Goal: Answer question/provide support: Share knowledge or assist other users

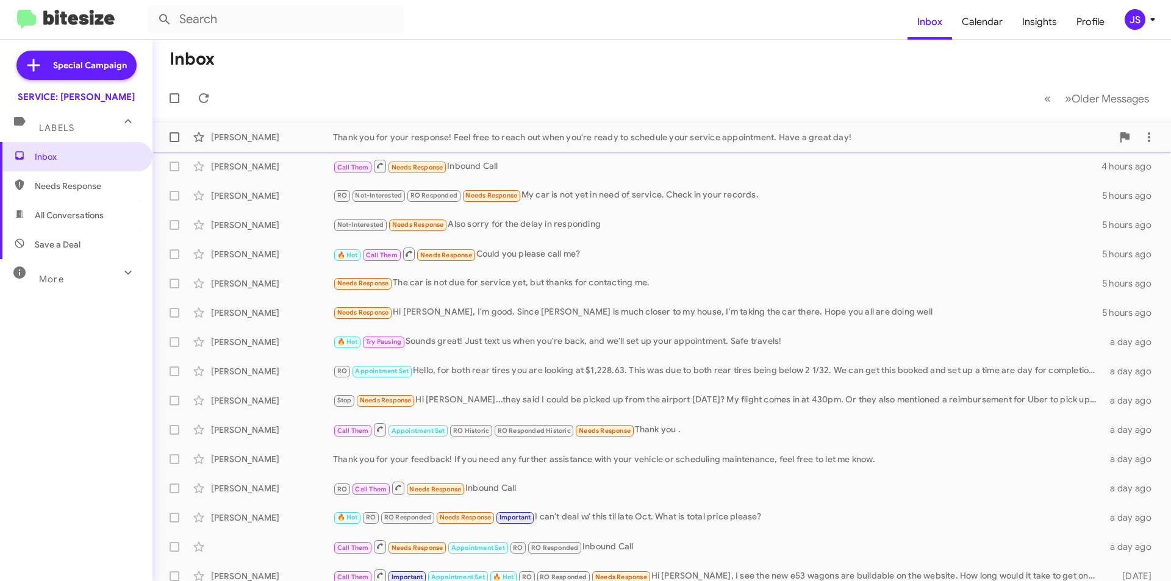
click at [271, 140] on div "[PERSON_NAME]" at bounding box center [272, 137] width 122 height 12
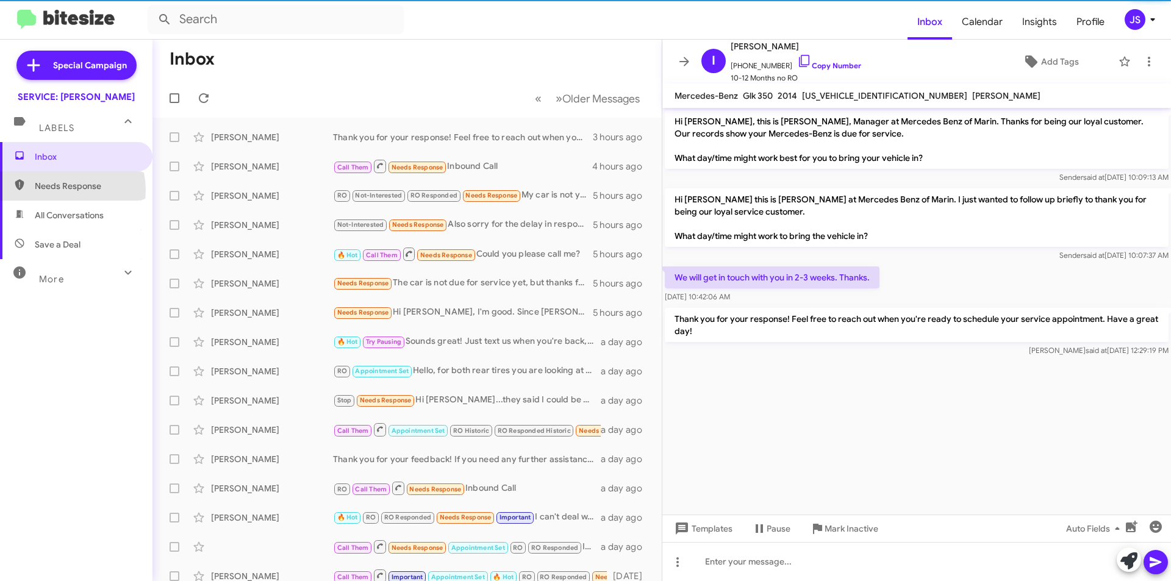
click at [65, 190] on span "Needs Response" at bounding box center [87, 186] width 104 height 12
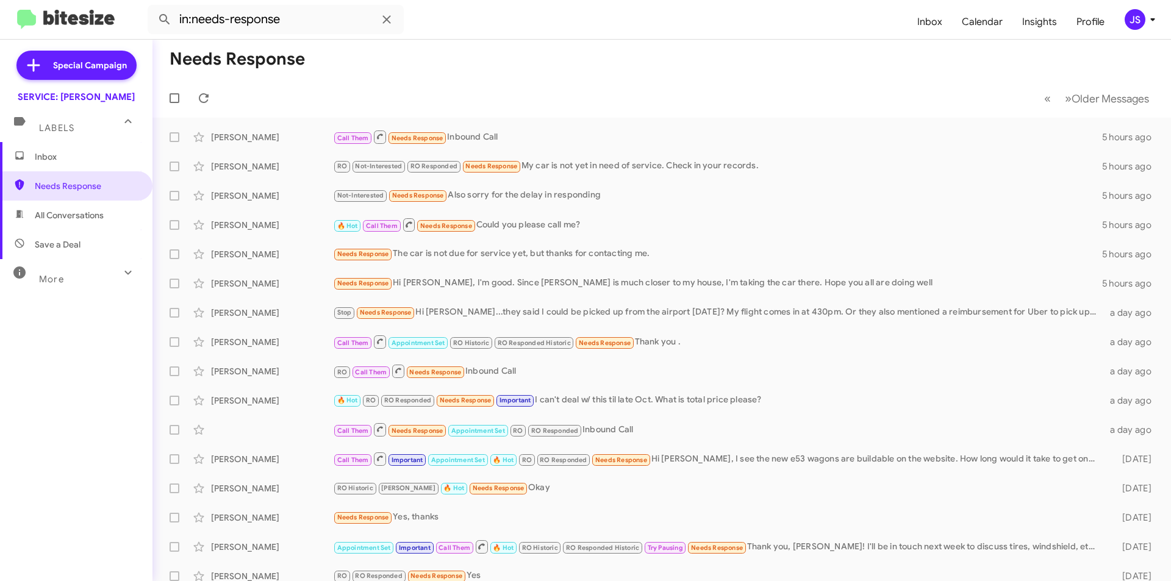
click at [68, 213] on span "All Conversations" at bounding box center [69, 215] width 69 height 12
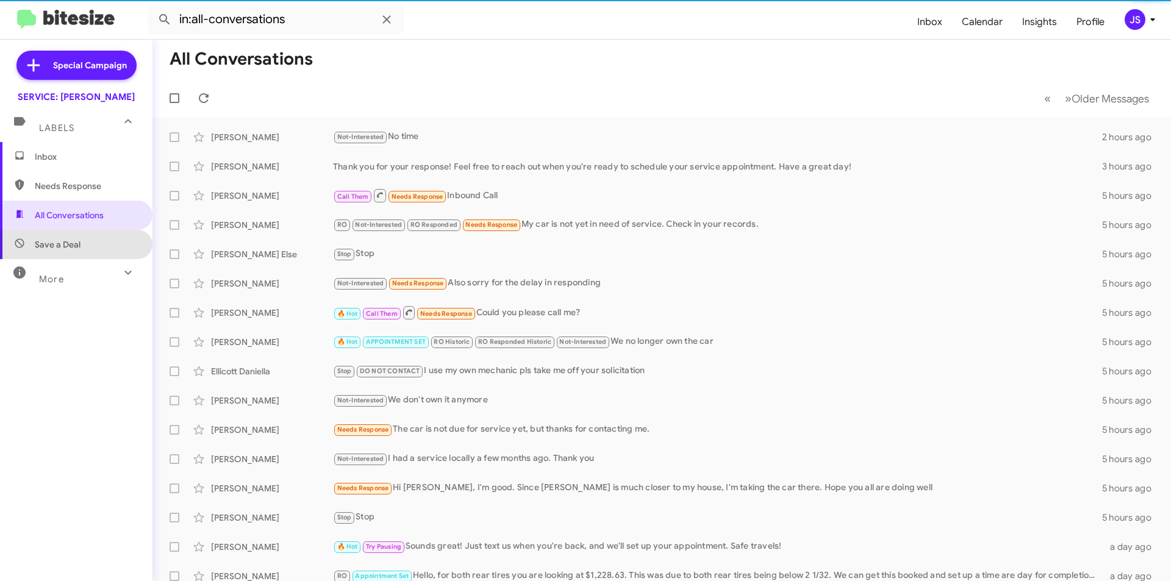
click at [84, 250] on span "Save a Deal" at bounding box center [76, 244] width 152 height 29
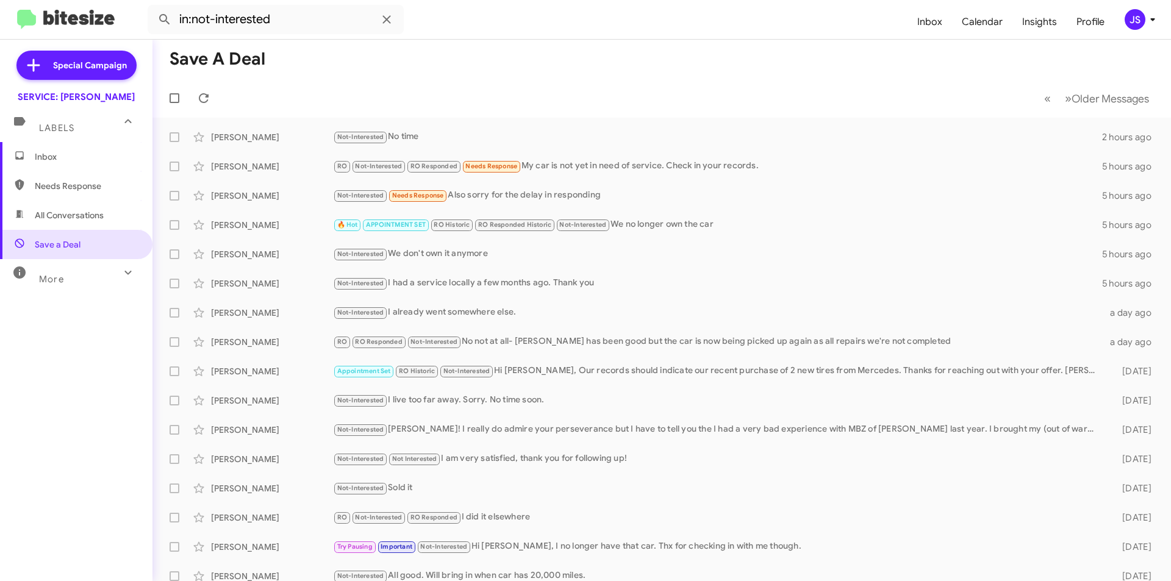
click at [128, 270] on mat-icon at bounding box center [128, 273] width 20 height 20
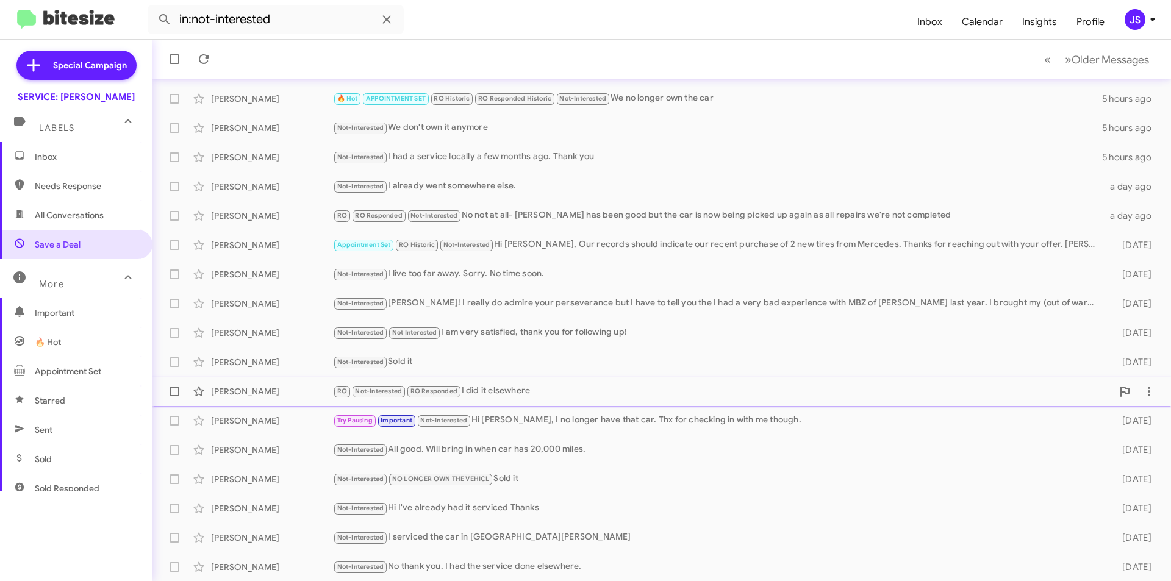
scroll to position [127, 0]
click at [88, 276] on div "More" at bounding box center [64, 279] width 109 height 23
click at [72, 184] on span "Needs Response" at bounding box center [87, 186] width 104 height 12
type input "in:needs-response"
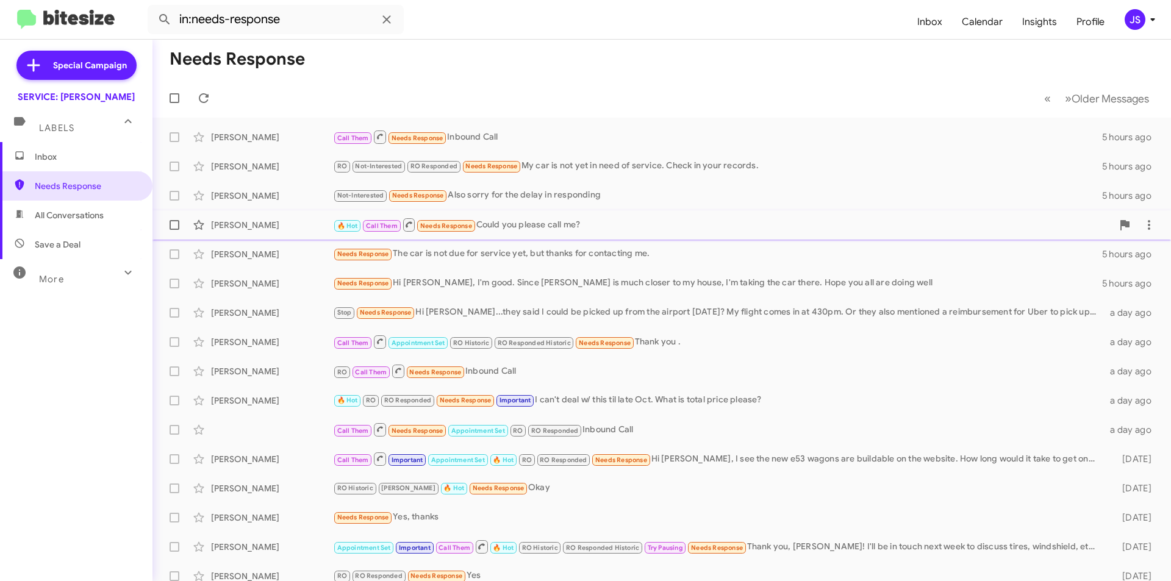
click at [510, 227] on div "🔥 Hot Call Them Needs Response Could you please call me?" at bounding box center [722, 224] width 779 height 15
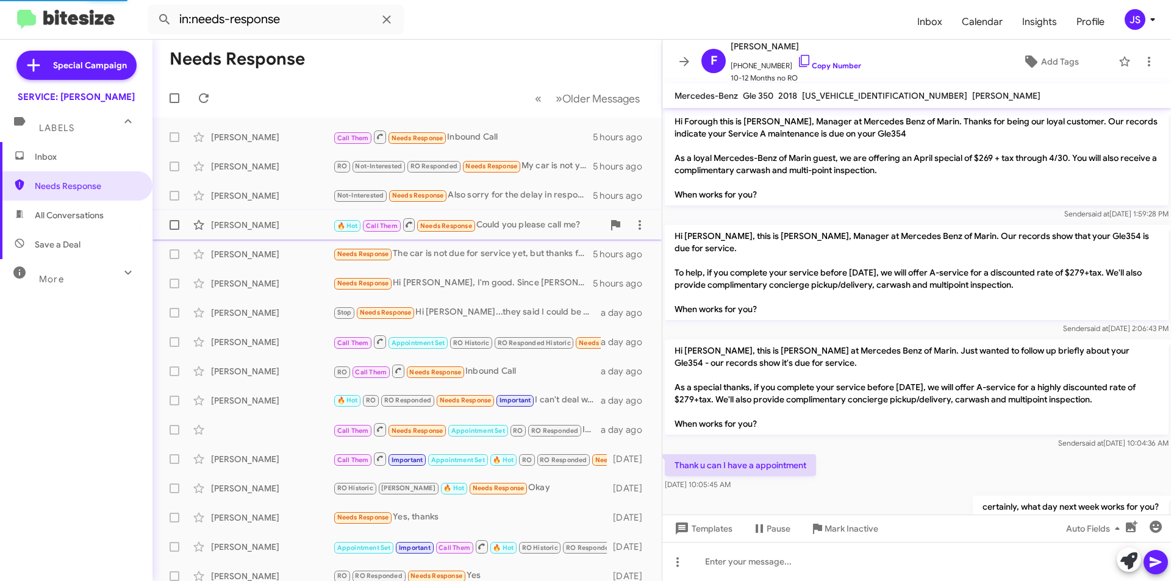
scroll to position [491, 0]
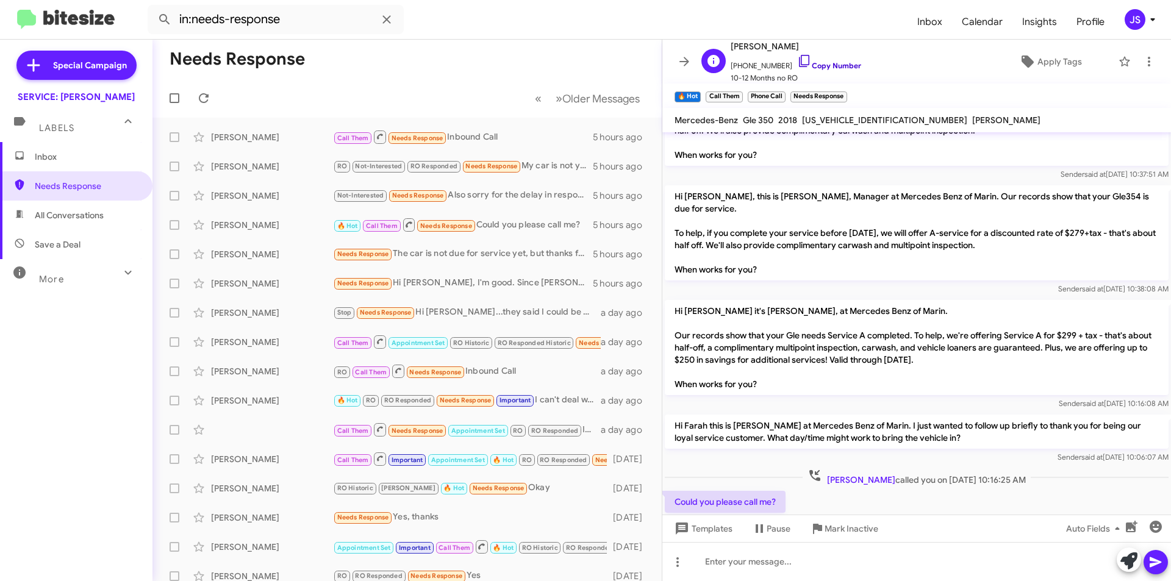
click at [799, 60] on icon at bounding box center [804, 61] width 10 height 12
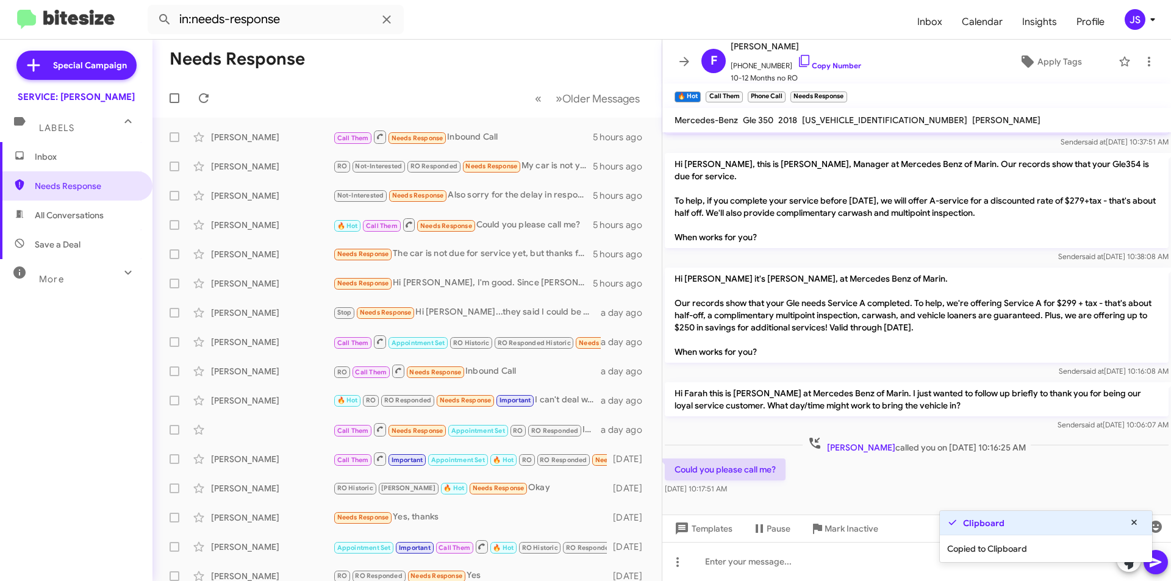
scroll to position [540, 0]
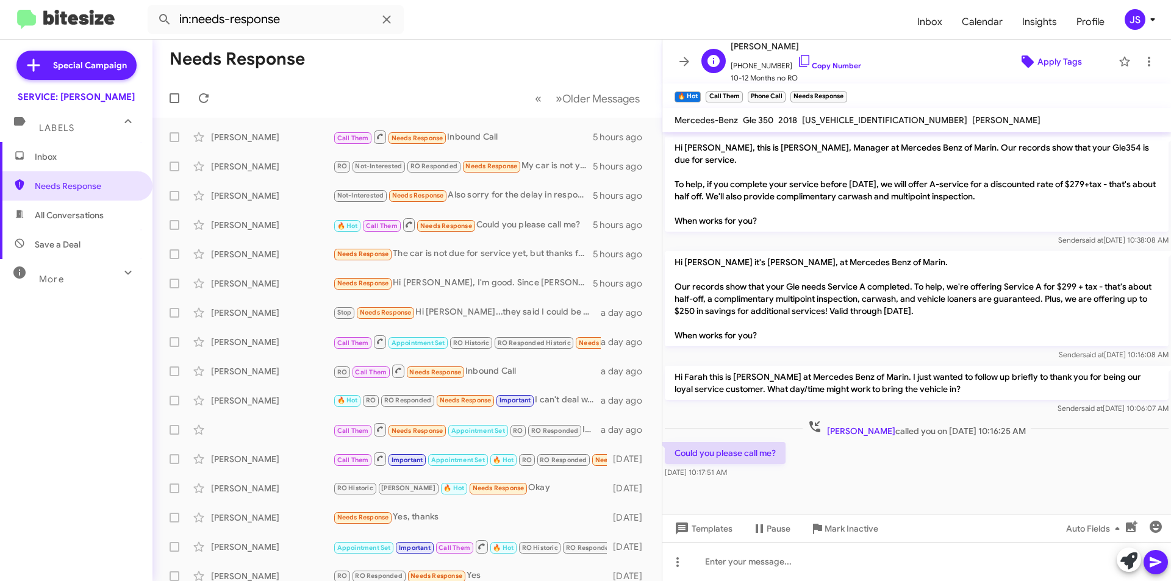
click at [1042, 68] on span "Apply Tags" at bounding box center [1059, 62] width 45 height 22
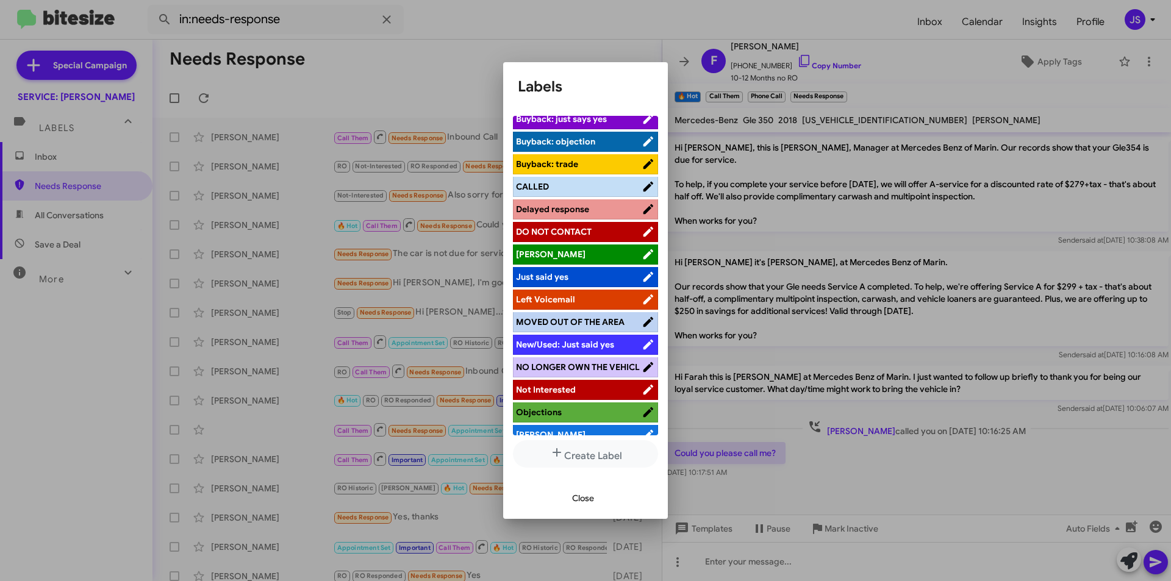
scroll to position [133, 0]
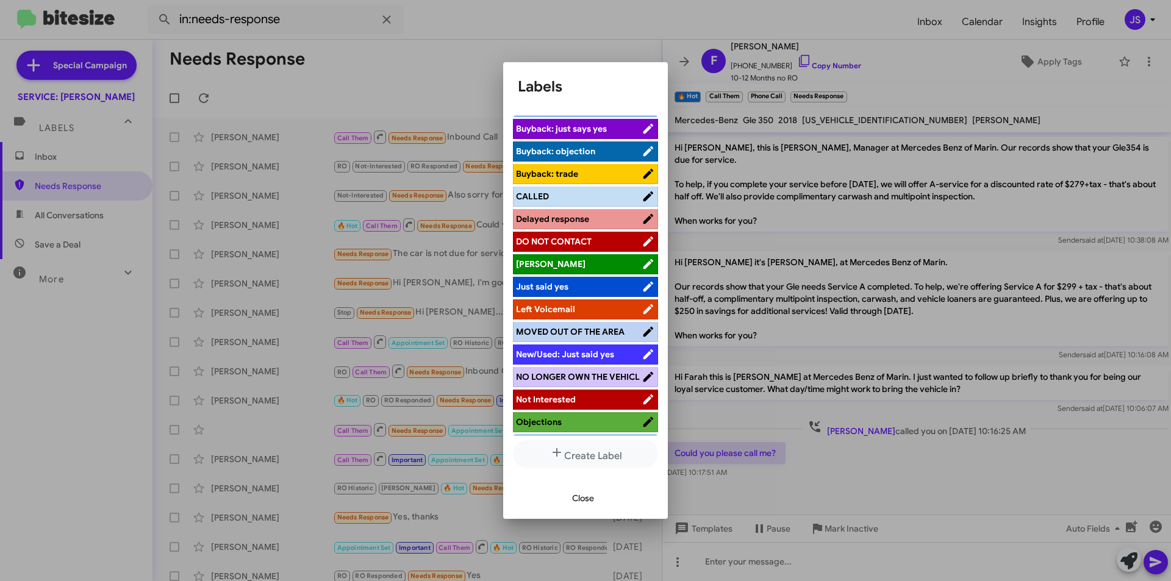
click at [563, 311] on span "Left Voicemail" at bounding box center [545, 309] width 59 height 11
click at [582, 495] on span "Close" at bounding box center [583, 498] width 22 height 22
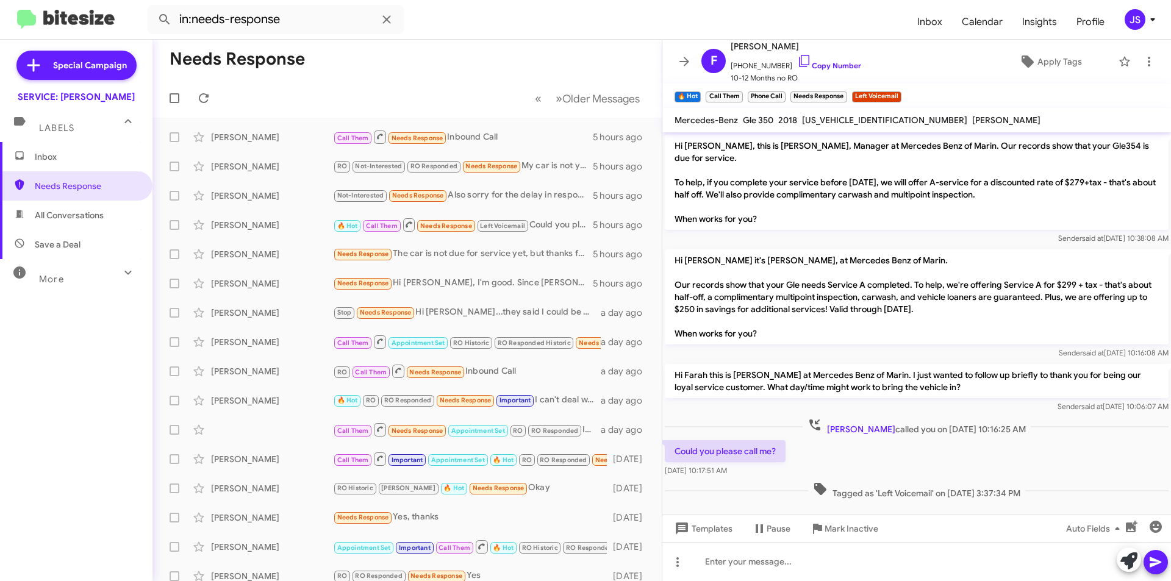
scroll to position [565, 0]
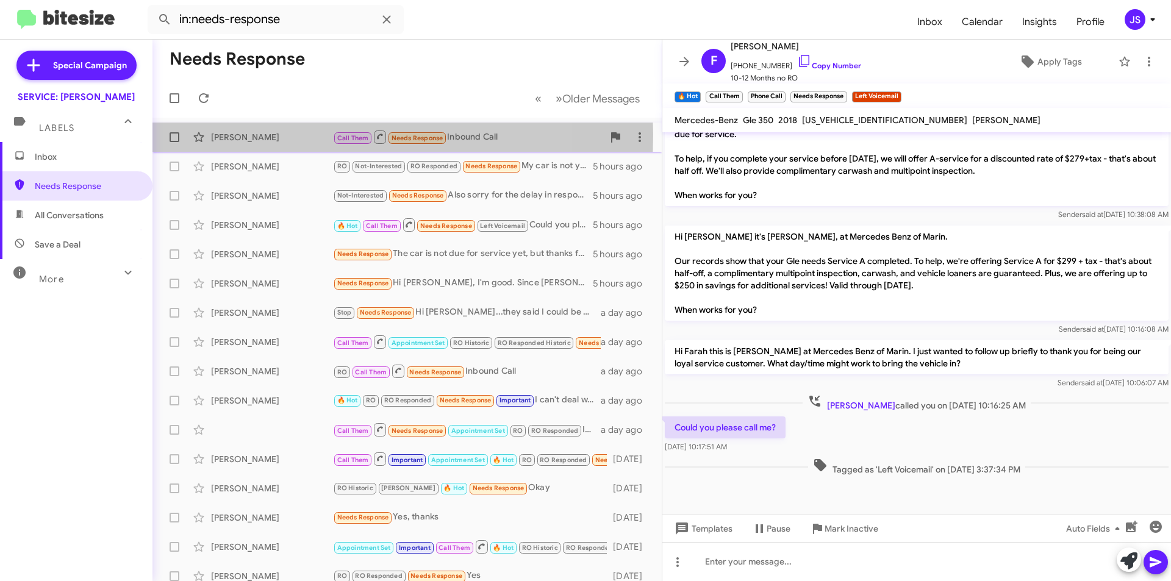
click at [225, 135] on div "[PERSON_NAME]" at bounding box center [272, 137] width 122 height 12
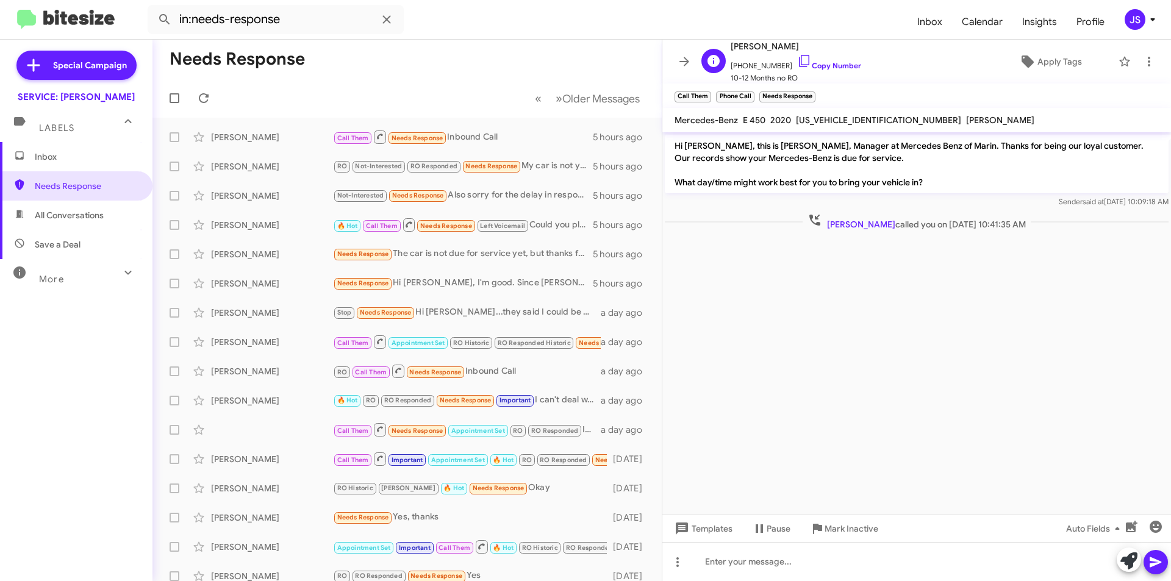
click at [810, 60] on span "+14153856709 Copy Number" at bounding box center [796, 63] width 130 height 18
click at [798, 58] on span "+14153856709 Copy Number" at bounding box center [796, 63] width 130 height 18
click at [797, 62] on icon at bounding box center [804, 61] width 15 height 15
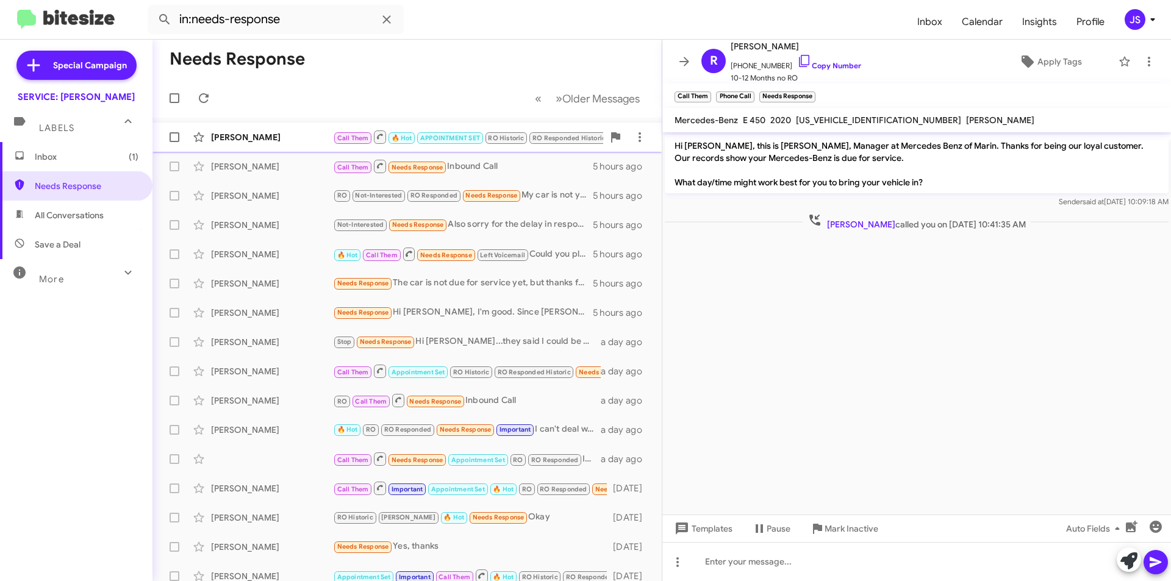
click at [326, 146] on div "Louise Houston Call Them 🔥 Hot APPOINTMENT SET RO Historic RO Responded Histori…" at bounding box center [407, 137] width 490 height 24
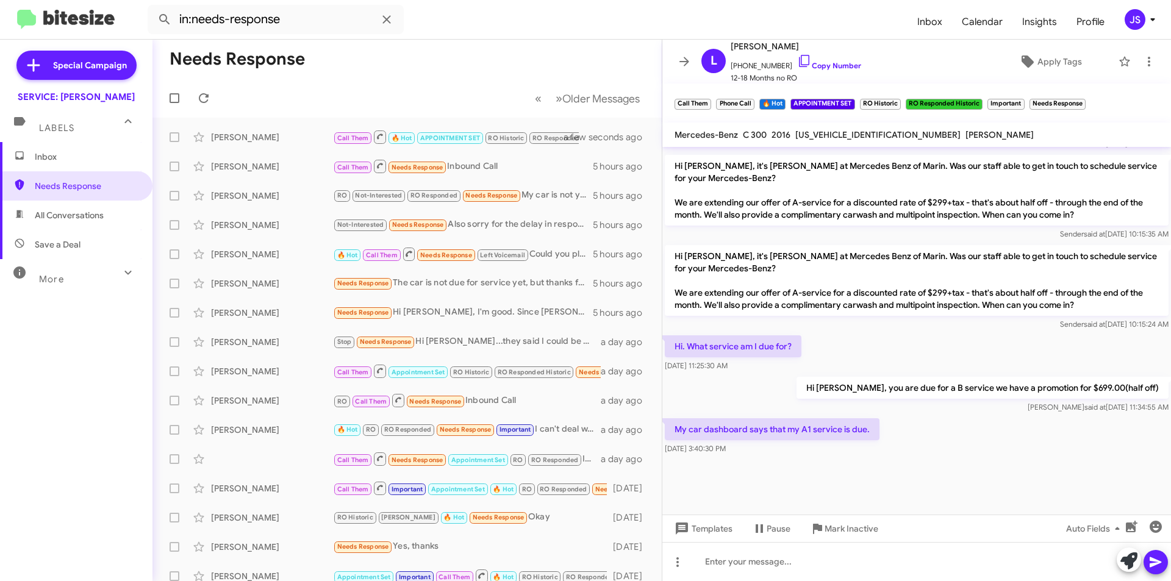
scroll to position [670, 0]
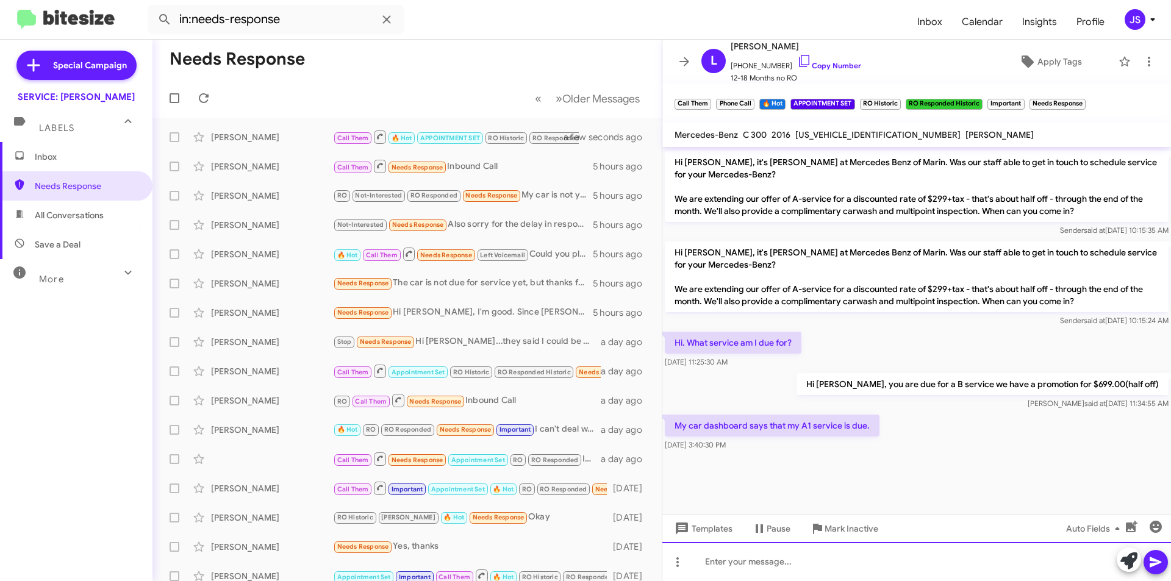
click at [984, 562] on div at bounding box center [916, 561] width 509 height 39
click at [799, 64] on icon at bounding box center [804, 61] width 10 height 12
click at [838, 568] on div at bounding box center [916, 561] width 509 height 39
click at [743, 564] on div "Hi Louise. last year we did an A service so by factory recommendations" at bounding box center [916, 561] width 509 height 39
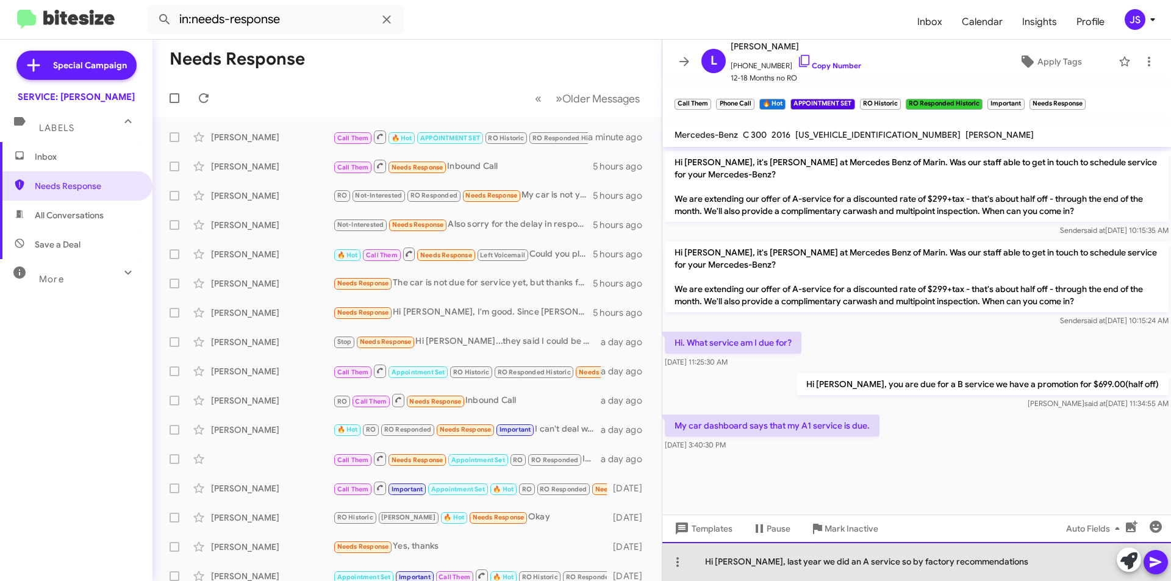
click at [976, 557] on div "Hi Louise, last year we did an A service so by factory recommendations" at bounding box center [916, 561] width 509 height 39
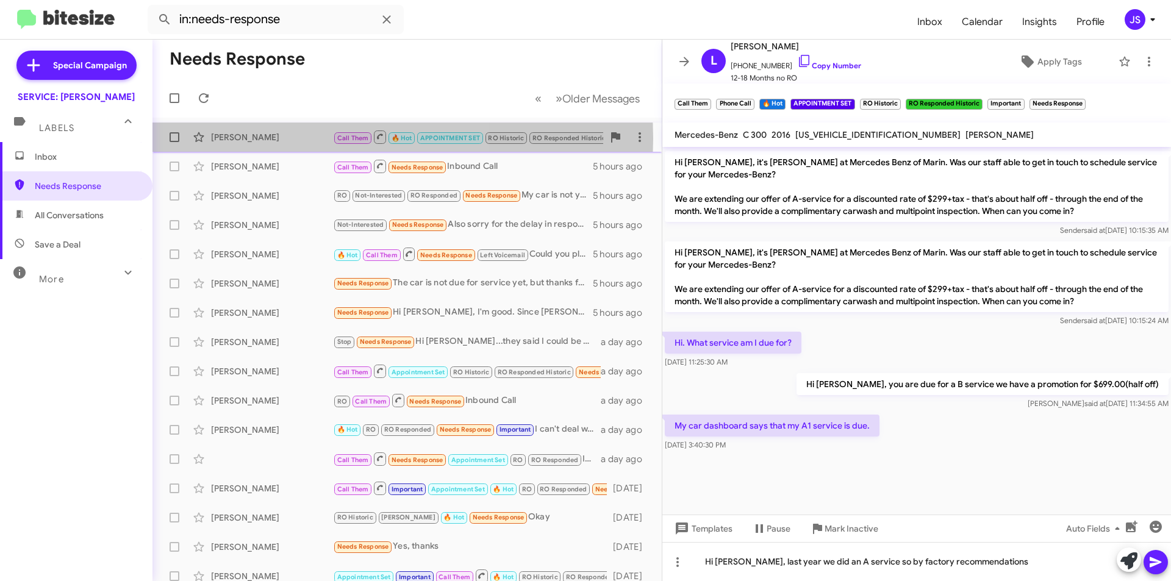
click at [261, 138] on div "[PERSON_NAME]" at bounding box center [272, 137] width 122 height 12
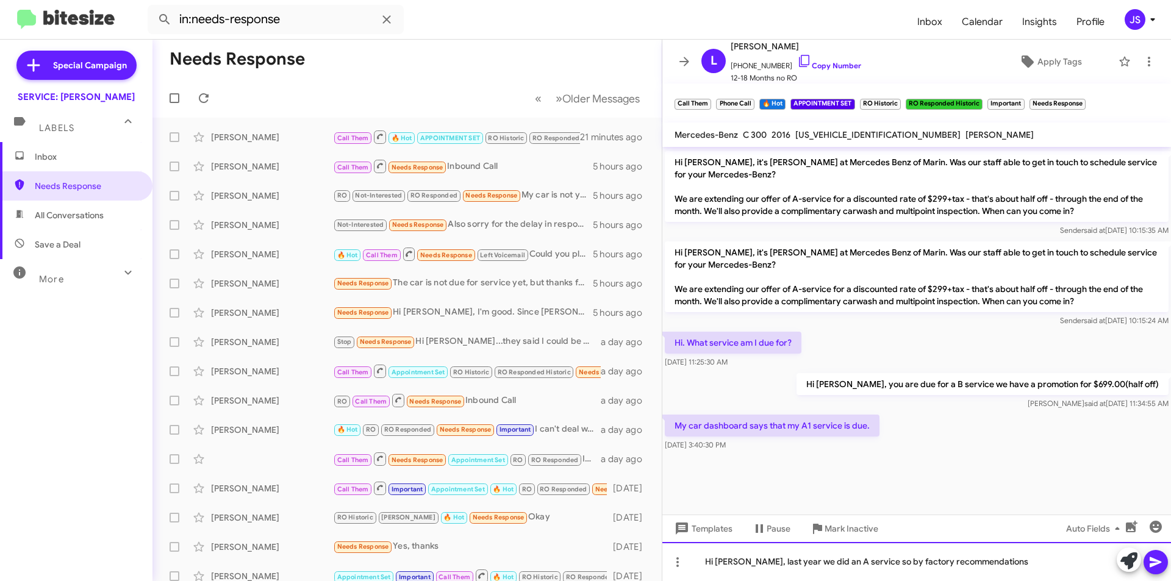
click at [1020, 557] on div "Hi Louise, last year we did an A service so by factory recommendations" at bounding box center [916, 561] width 509 height 39
click at [860, 566] on div "Hi Louise, last year we did an A service so by factory recommendations you are …" at bounding box center [916, 561] width 509 height 39
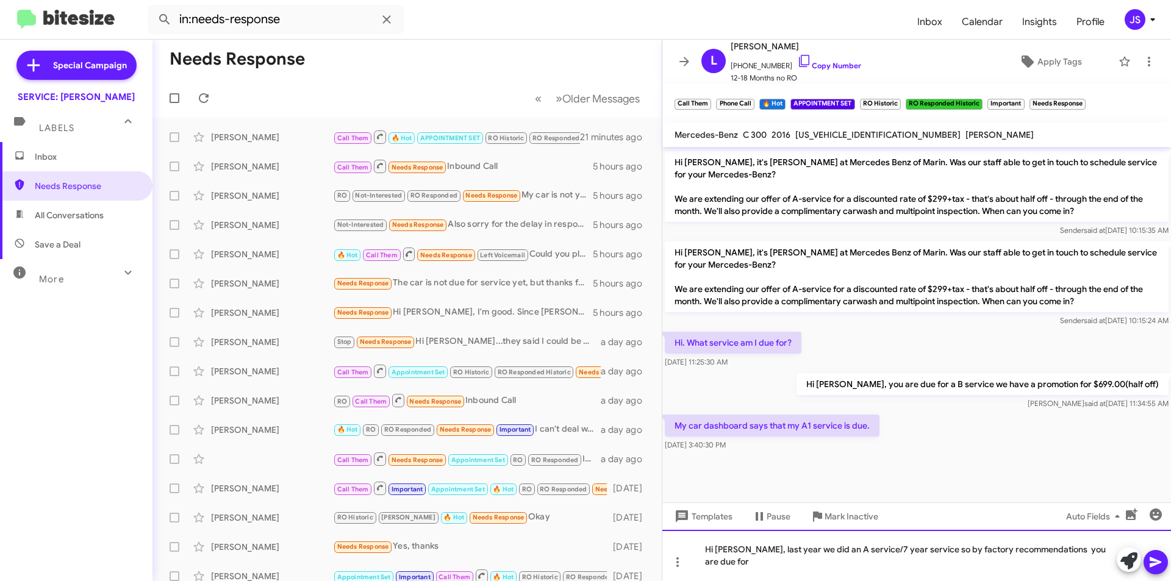
click at [1105, 561] on div "Hi Louise, last year we did an A service/7 year service so by factory recommend…" at bounding box center [916, 555] width 509 height 51
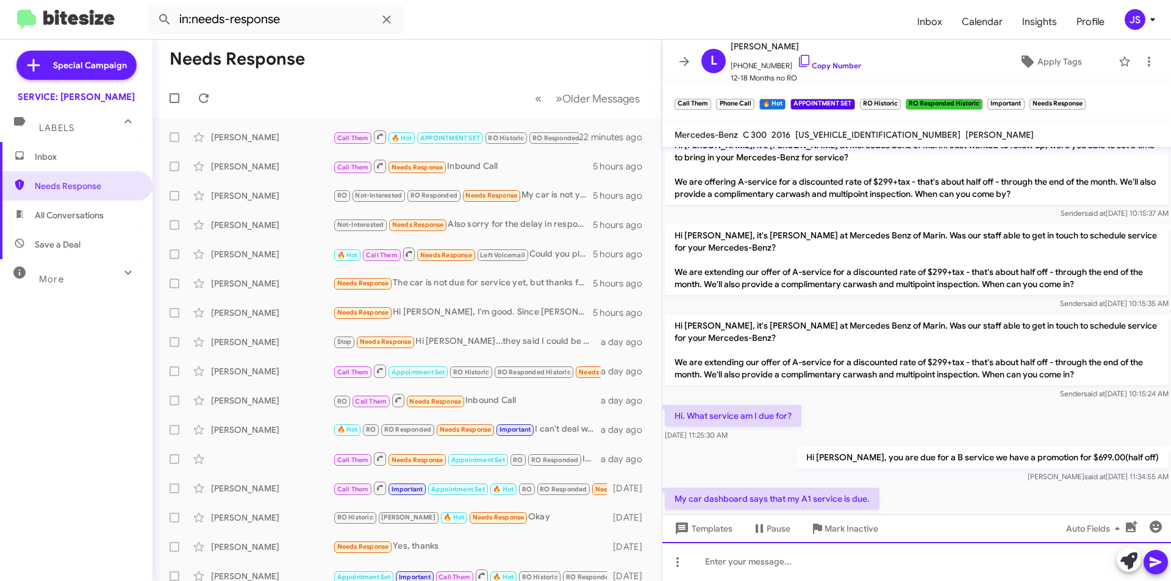
scroll to position [1006, 0]
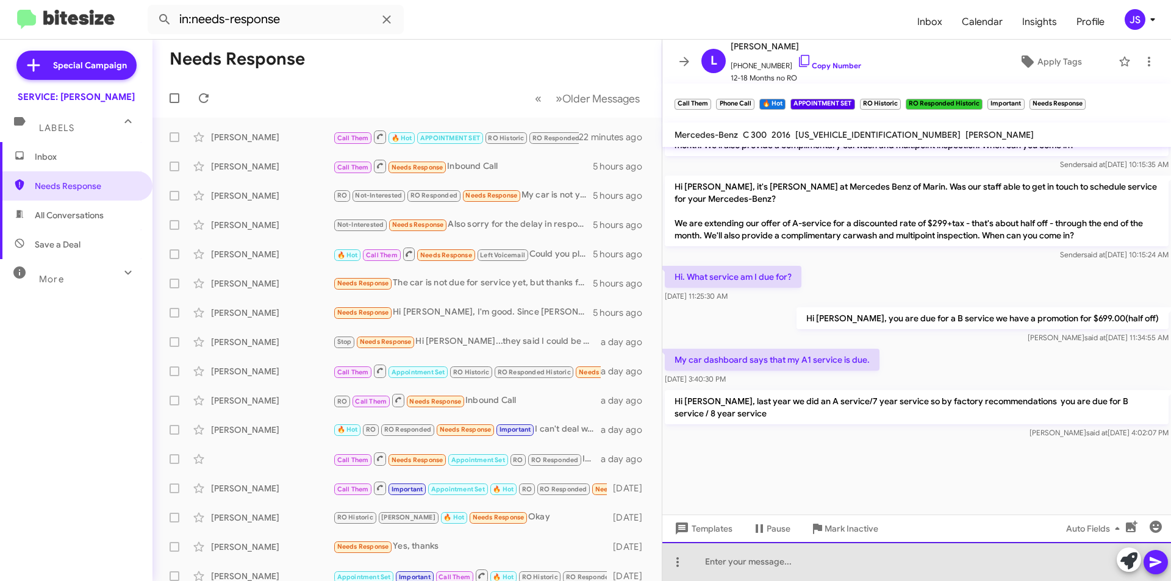
click at [849, 562] on div at bounding box center [916, 561] width 509 height 39
click at [851, 563] on div "We can always perform an A service" at bounding box center [916, 561] width 509 height 39
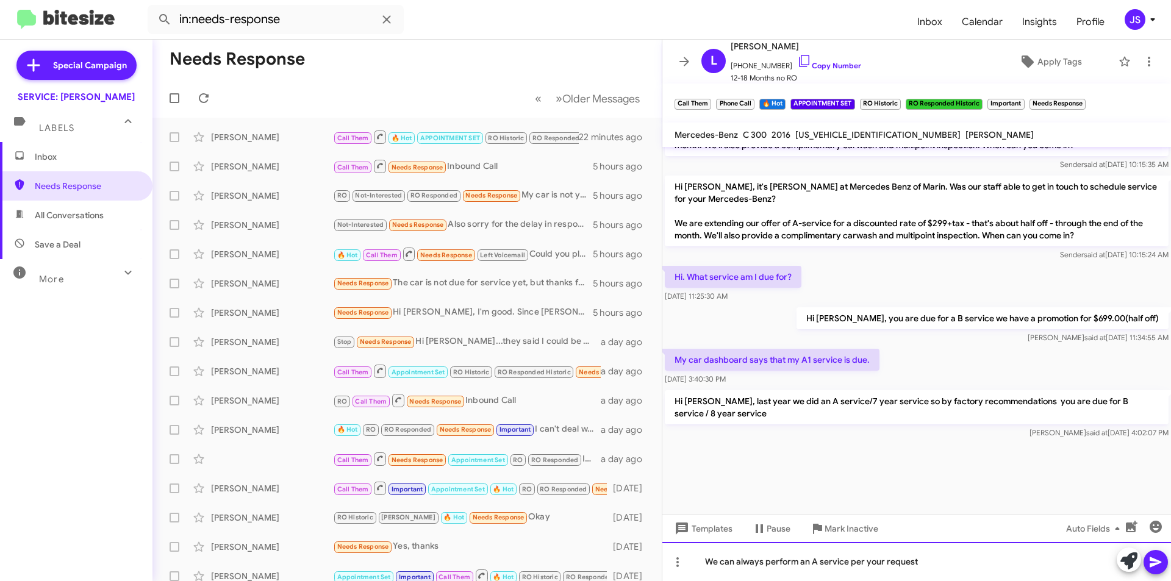
click at [961, 568] on div "We can always perform an A service per your request" at bounding box center [916, 561] width 509 height 39
click at [766, 563] on div "We can always perform an A service per your request for the $299.00" at bounding box center [916, 561] width 509 height 39
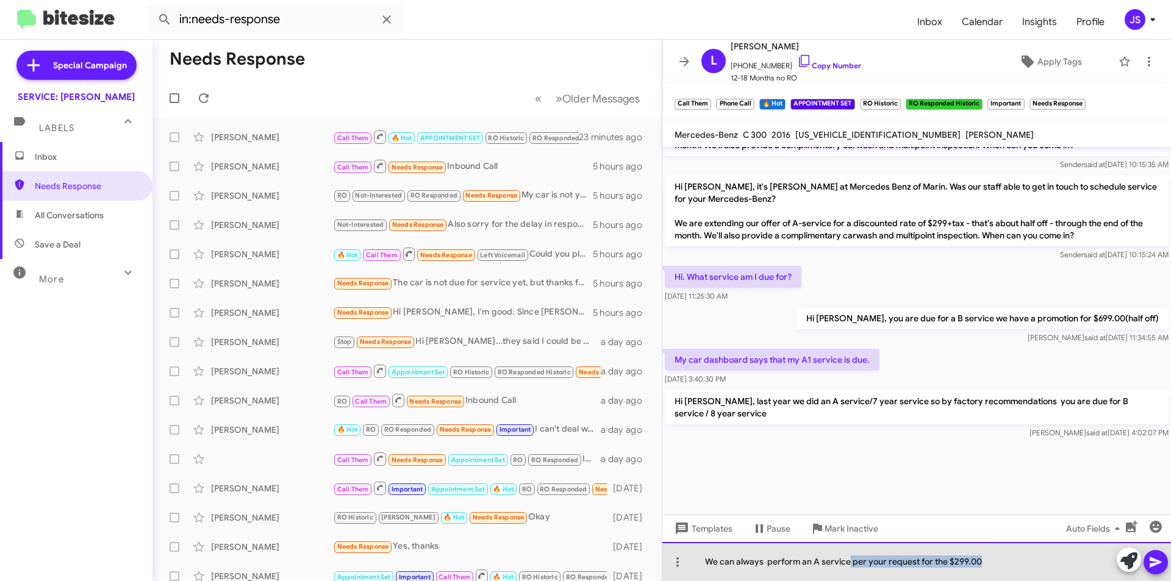
drag, startPoint x: 850, startPoint y: 562, endPoint x: 1030, endPoint y: 562, distance: 179.9
click at [1030, 562] on div "We can always perform an A service per your request for the $299.00" at bounding box center [916, 561] width 509 height 39
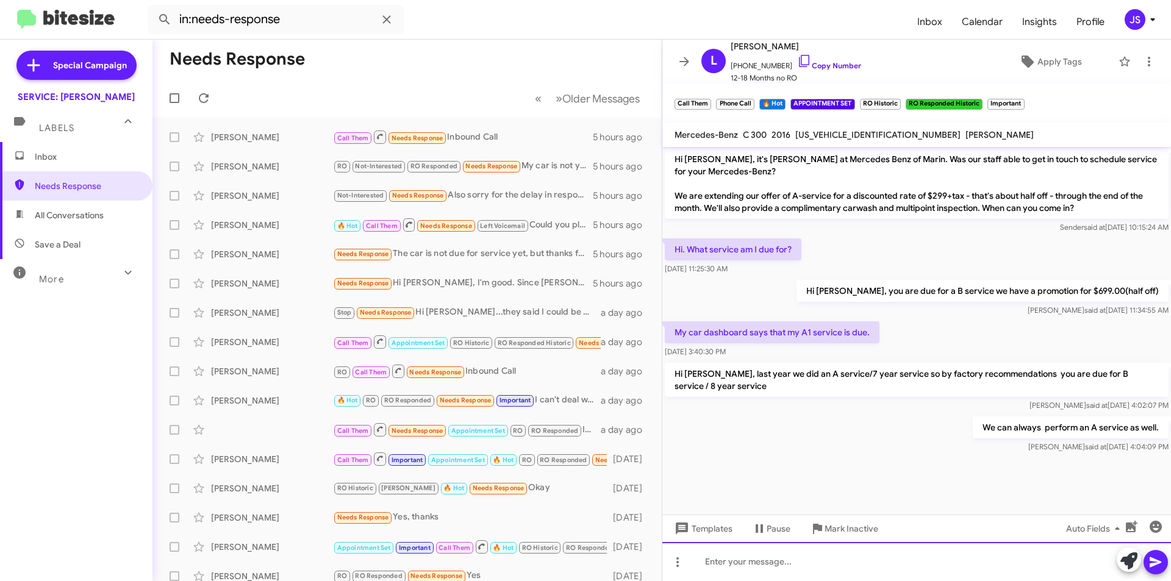
scroll to position [1051, 0]
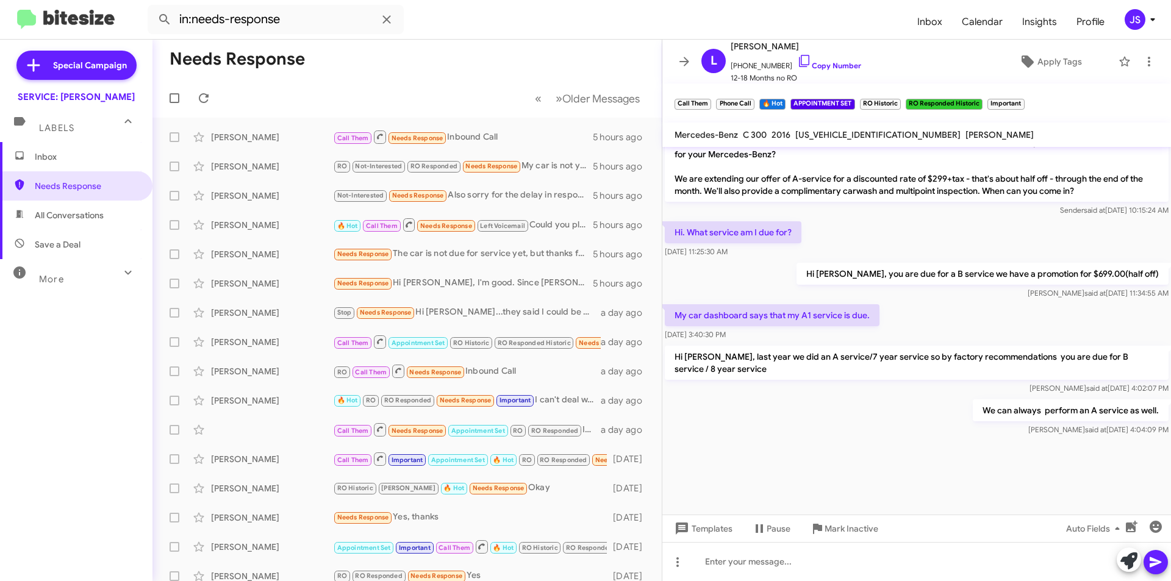
click at [124, 155] on span "Inbox" at bounding box center [87, 157] width 104 height 12
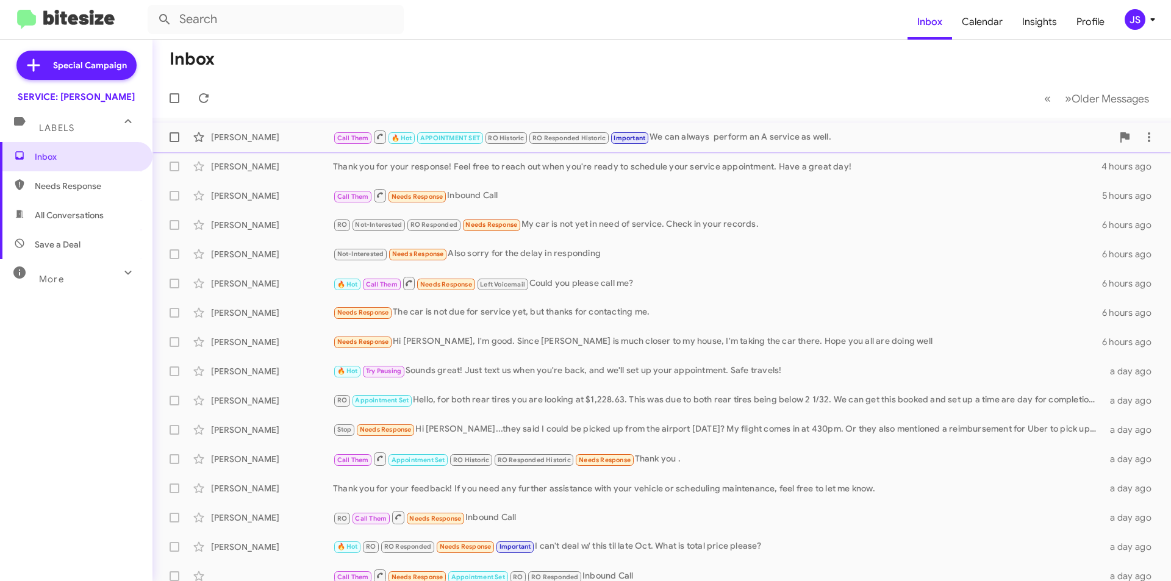
click at [305, 134] on div "[PERSON_NAME]" at bounding box center [272, 137] width 122 height 12
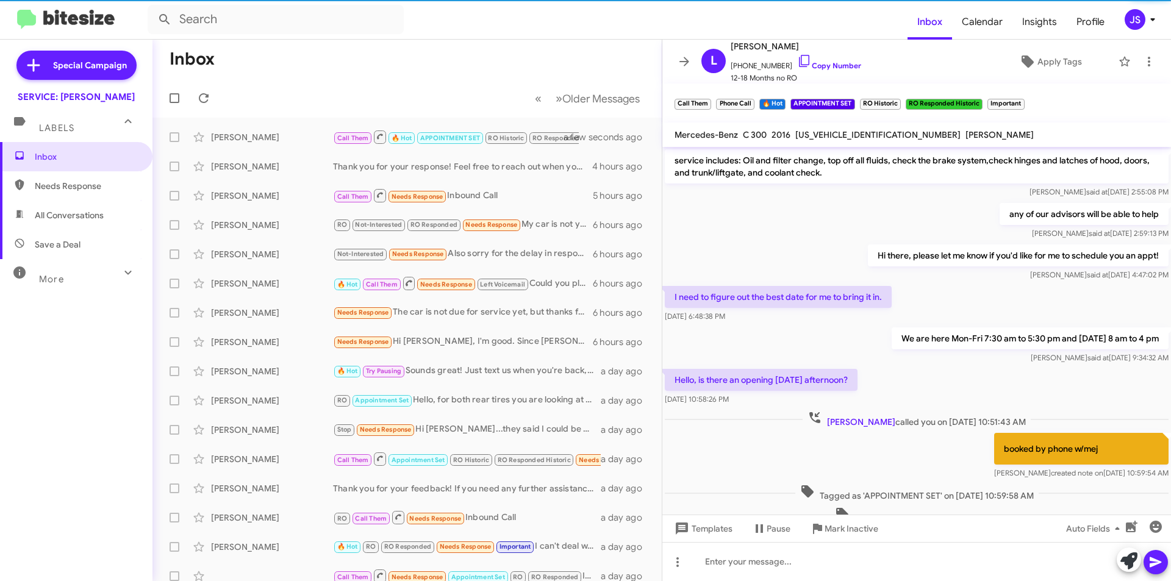
scroll to position [662, 0]
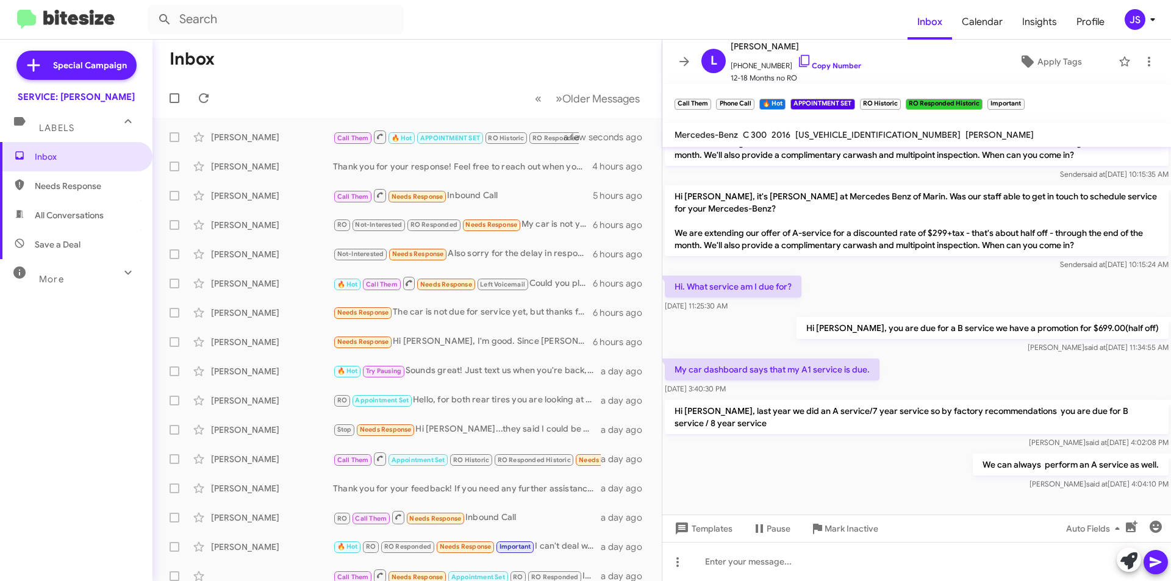
click at [1005, 365] on div "My car dashboard says that my A1 service is due. Sep 16, 2025, 3:40:30 PM" at bounding box center [916, 376] width 509 height 41
click at [959, 256] on div "Hi Louise, it's Omar Ibrahimi at Mercedes Benz of Marin. Was our staff able to …" at bounding box center [917, 227] width 504 height 85
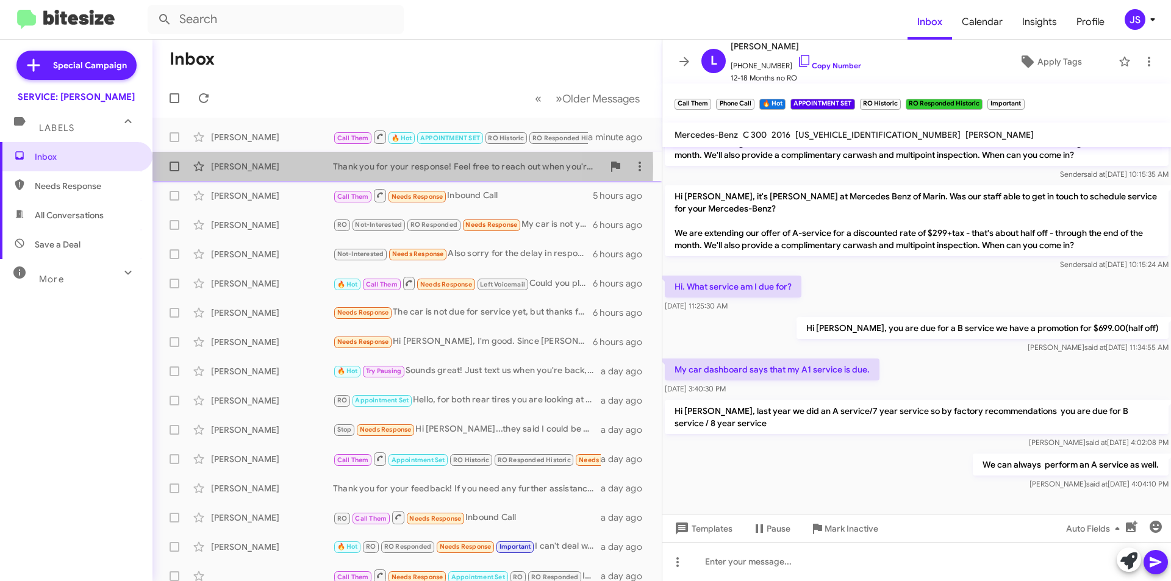
click at [307, 166] on div "[PERSON_NAME]" at bounding box center [272, 166] width 122 height 12
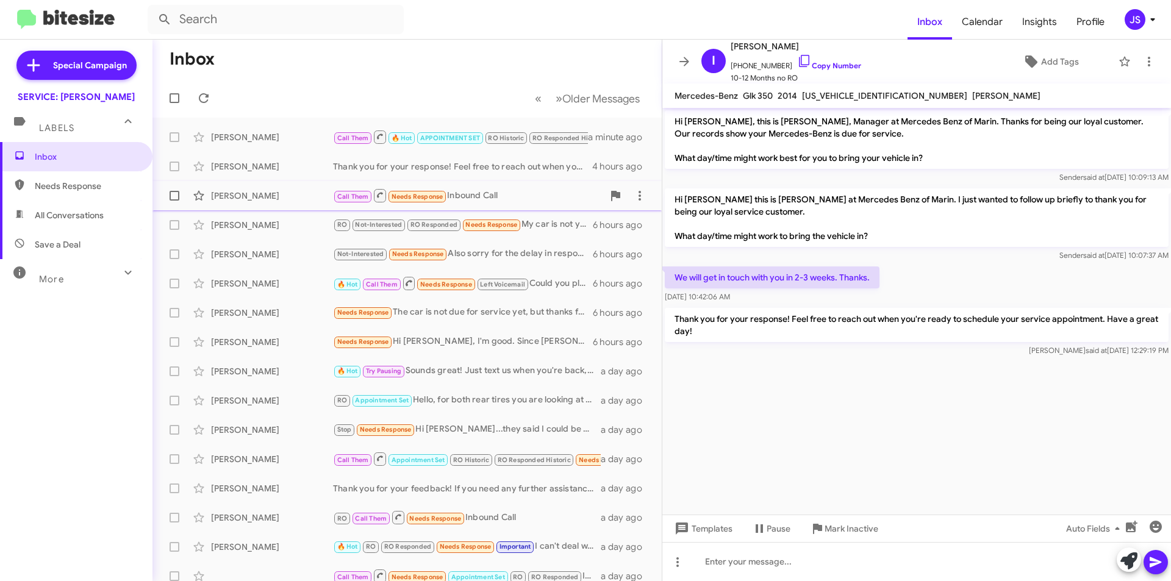
click at [304, 191] on div "[PERSON_NAME]" at bounding box center [272, 196] width 122 height 12
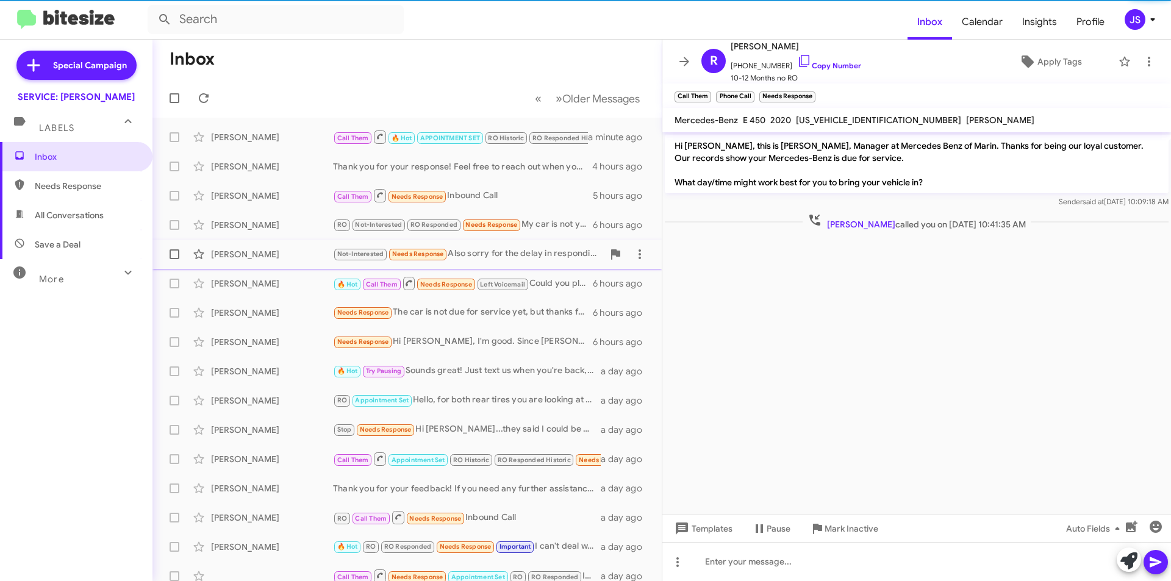
click at [304, 245] on div "Carrie Tichenor Not-Interested Needs Response Also sorry for the delay in respo…" at bounding box center [407, 254] width 490 height 24
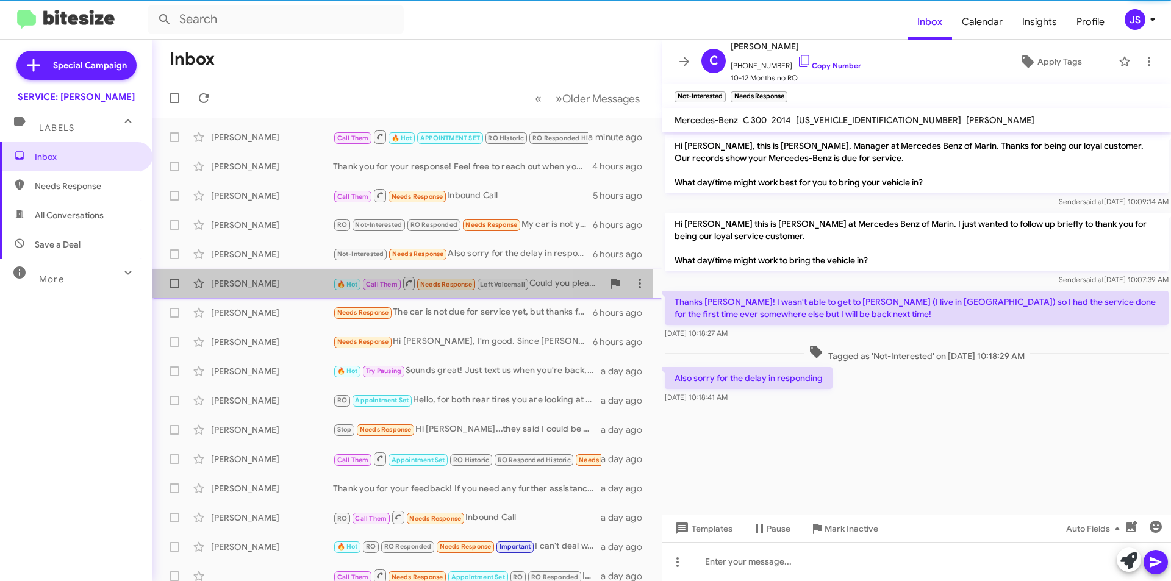
click at [302, 279] on div "[PERSON_NAME]" at bounding box center [272, 283] width 122 height 12
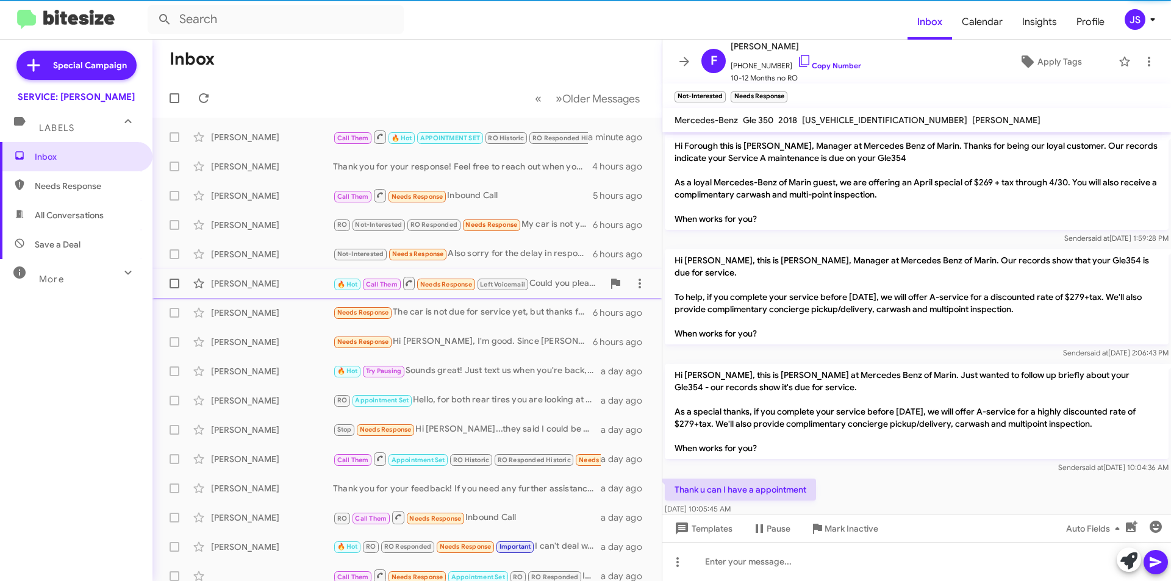
scroll to position [565, 0]
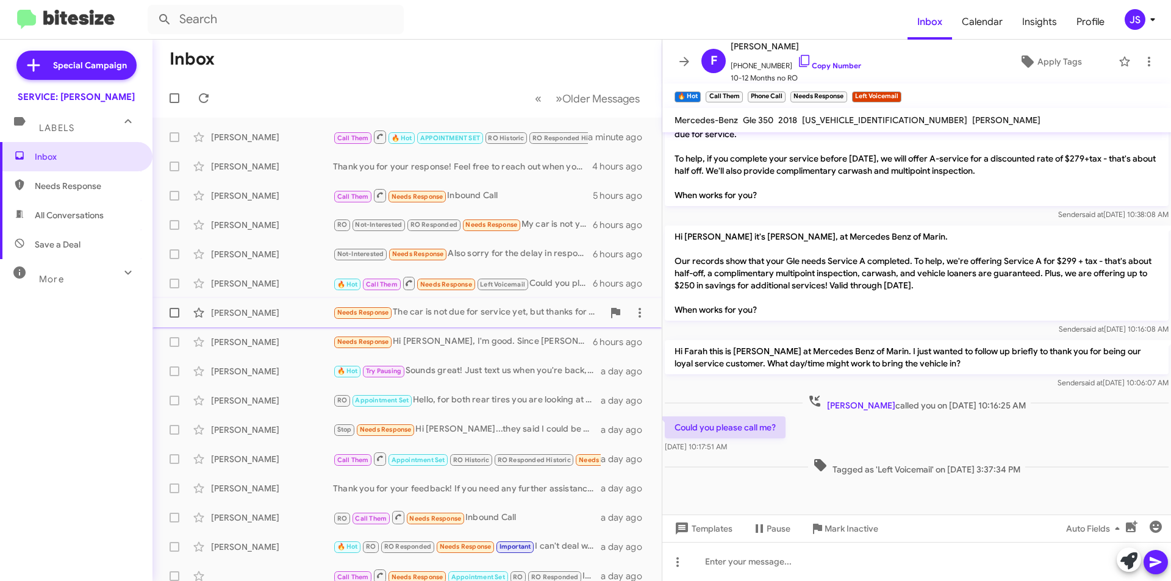
click at [298, 312] on div "[PERSON_NAME]" at bounding box center [272, 313] width 122 height 12
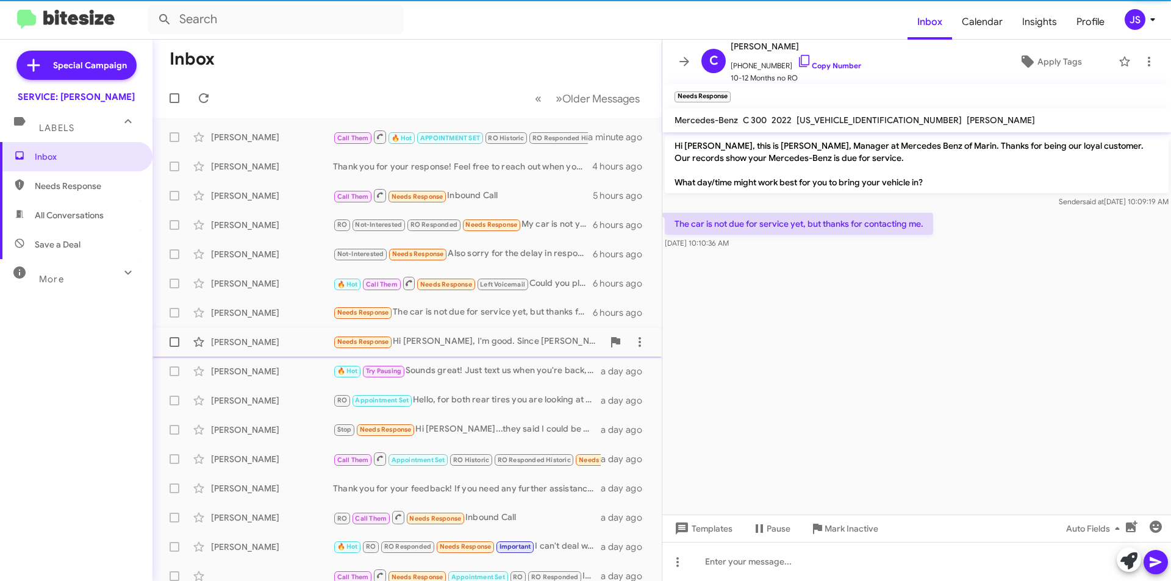
click at [288, 340] on div "[PERSON_NAME]" at bounding box center [272, 342] width 122 height 12
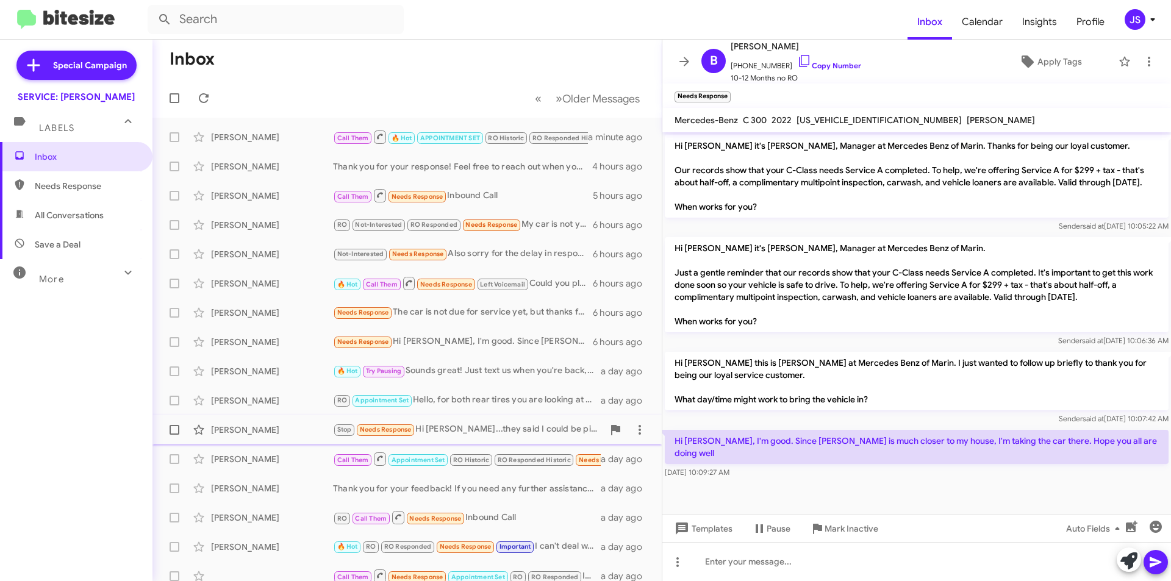
click at [255, 417] on span "Sachin Sabhlok Stop Needs Response Hi Omar...they said I could be picked up fro…" at bounding box center [406, 429] width 509 height 29
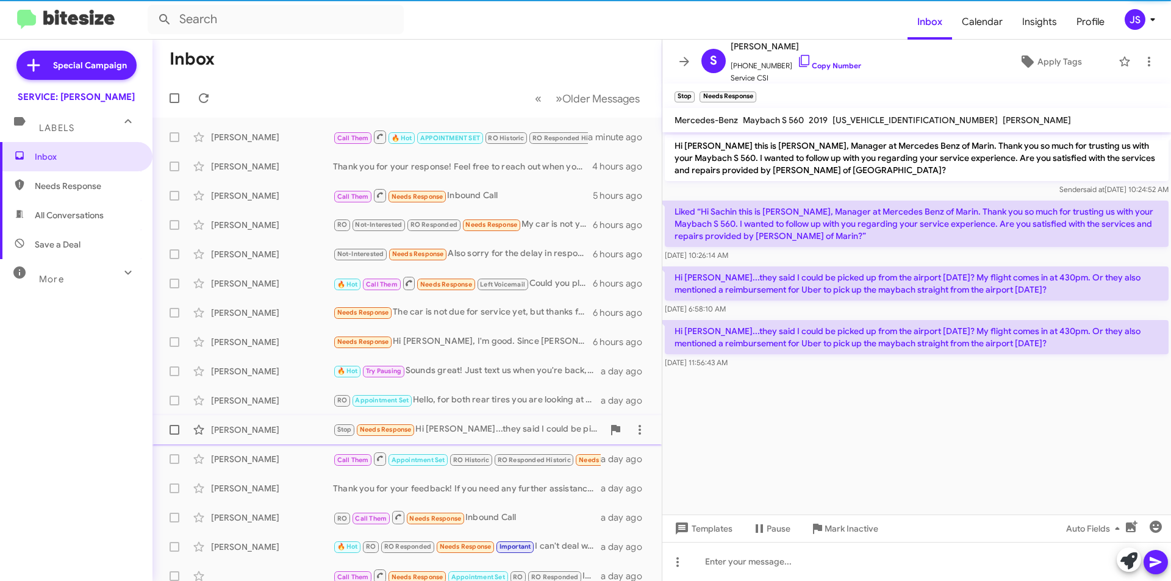
scroll to position [61, 0]
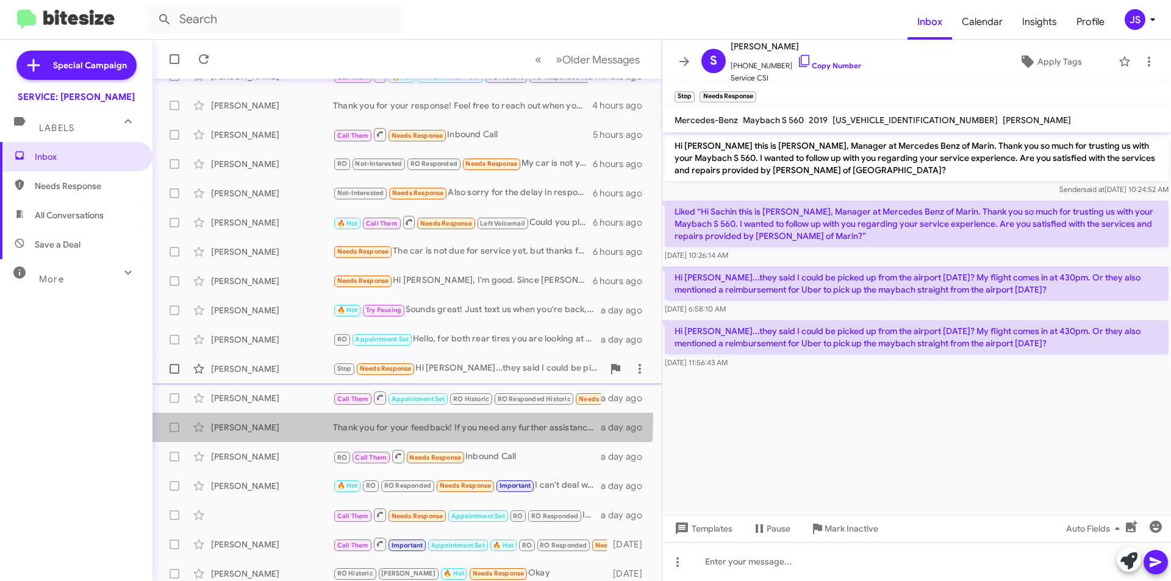
click at [255, 417] on div "Michael Kim Thank you for your feedback! If you need any further assistance wit…" at bounding box center [407, 427] width 490 height 24
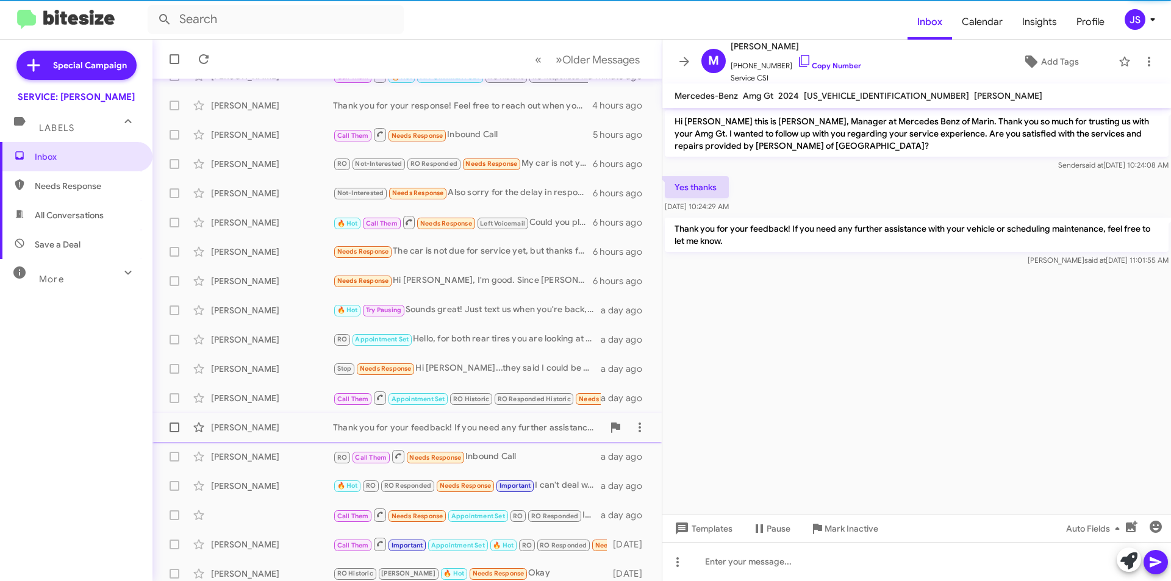
click at [257, 441] on span "Michael Kim Thank you for your feedback! If you need any further assistance wit…" at bounding box center [406, 427] width 509 height 29
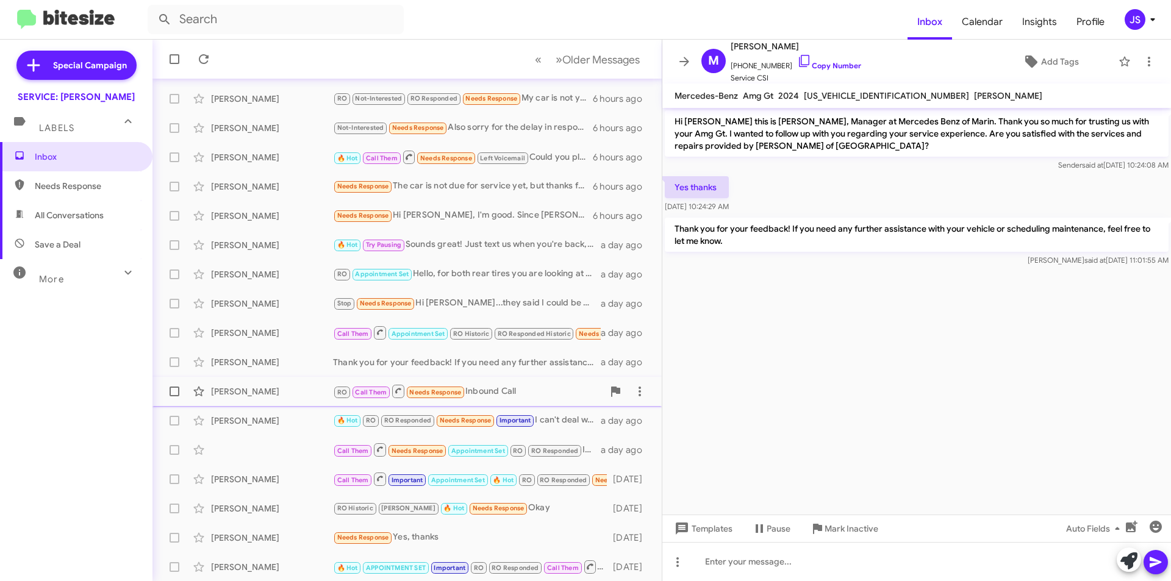
scroll to position [127, 0]
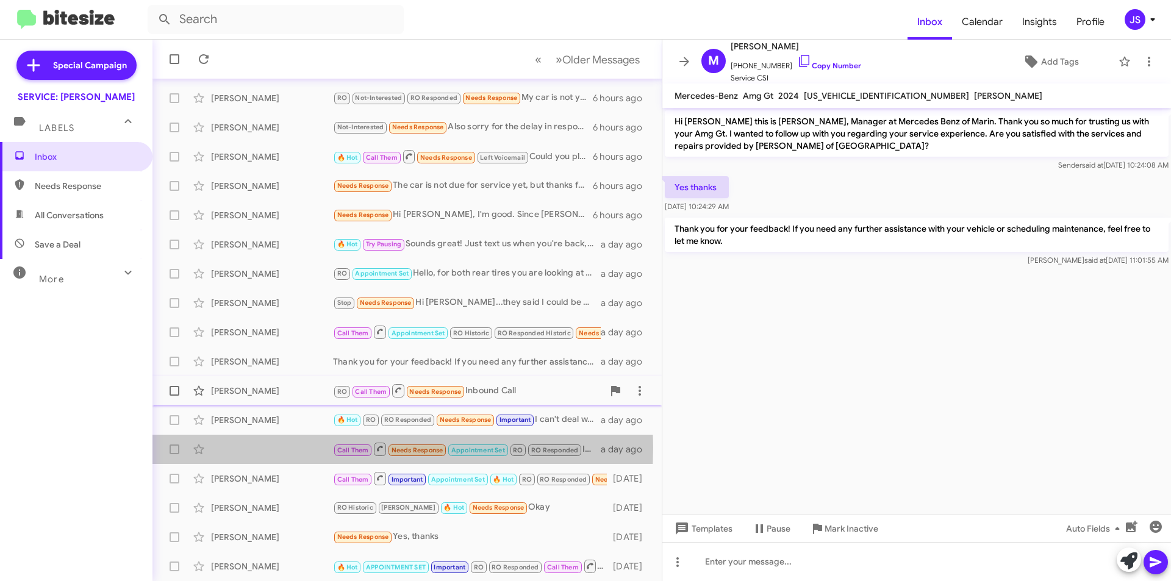
click at [259, 448] on div "Call Them Needs Response Appointment Set RO RO Responded Inbound Call a day ago" at bounding box center [407, 449] width 490 height 24
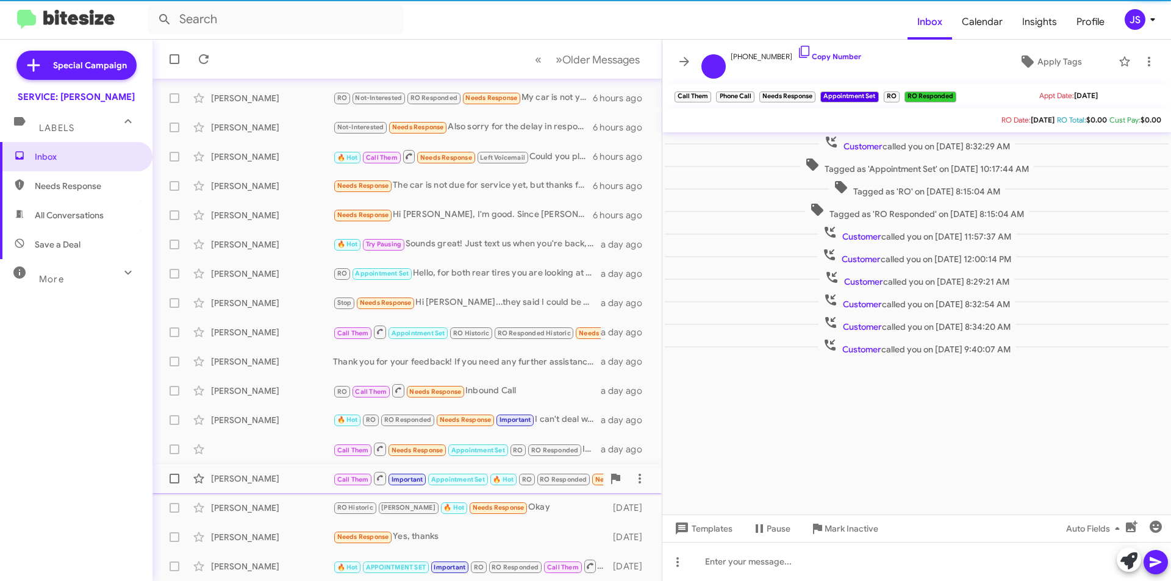
click at [263, 477] on div "[PERSON_NAME]" at bounding box center [272, 479] width 122 height 12
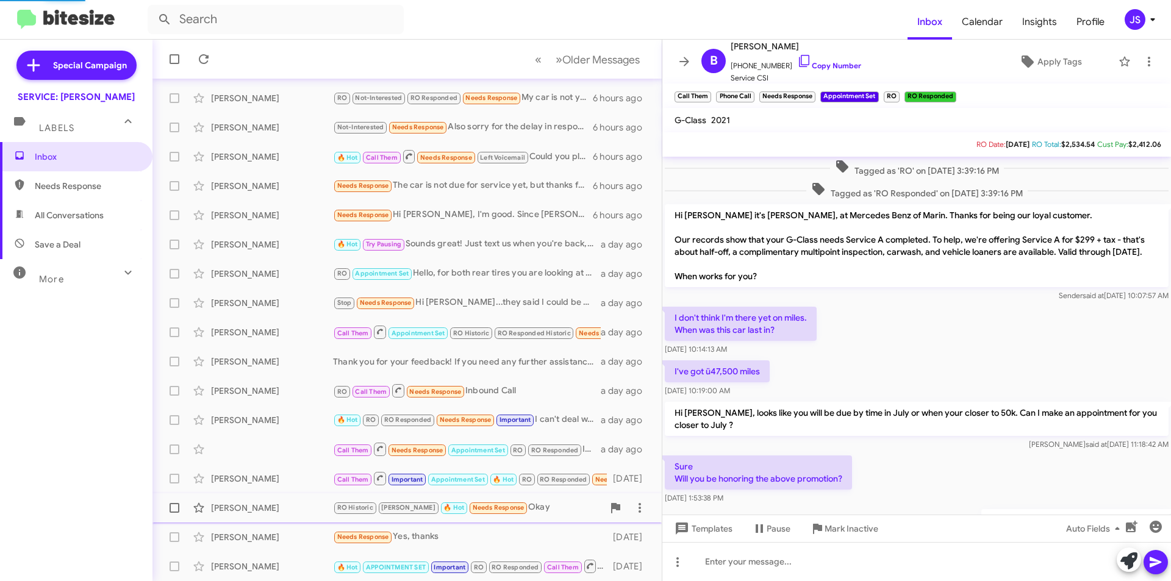
scroll to position [725, 0]
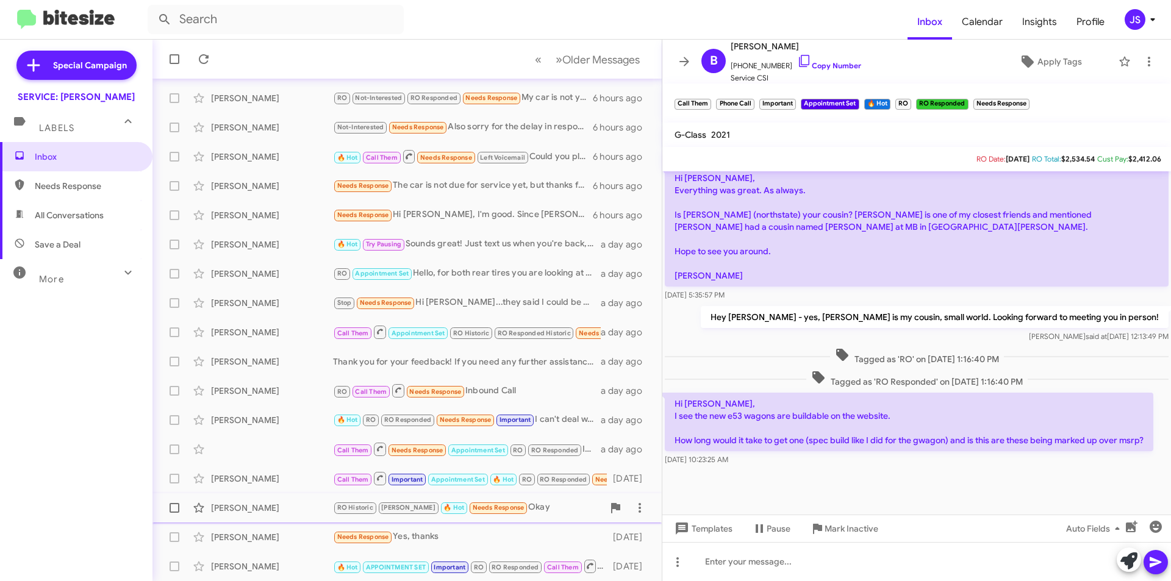
click at [273, 510] on div "[PERSON_NAME]" at bounding box center [272, 508] width 122 height 12
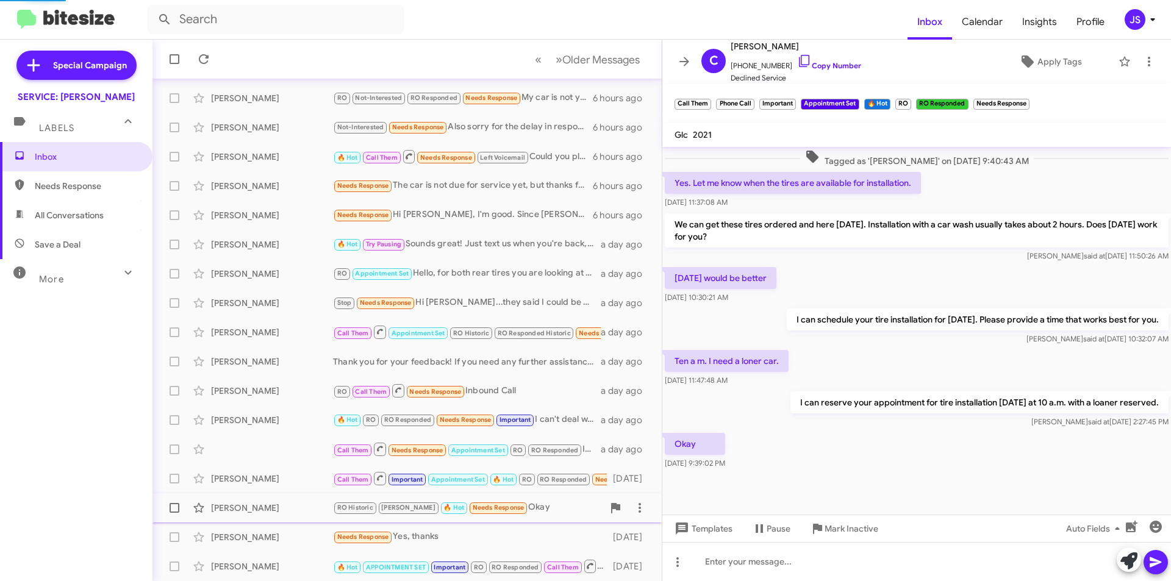
scroll to position [906, 0]
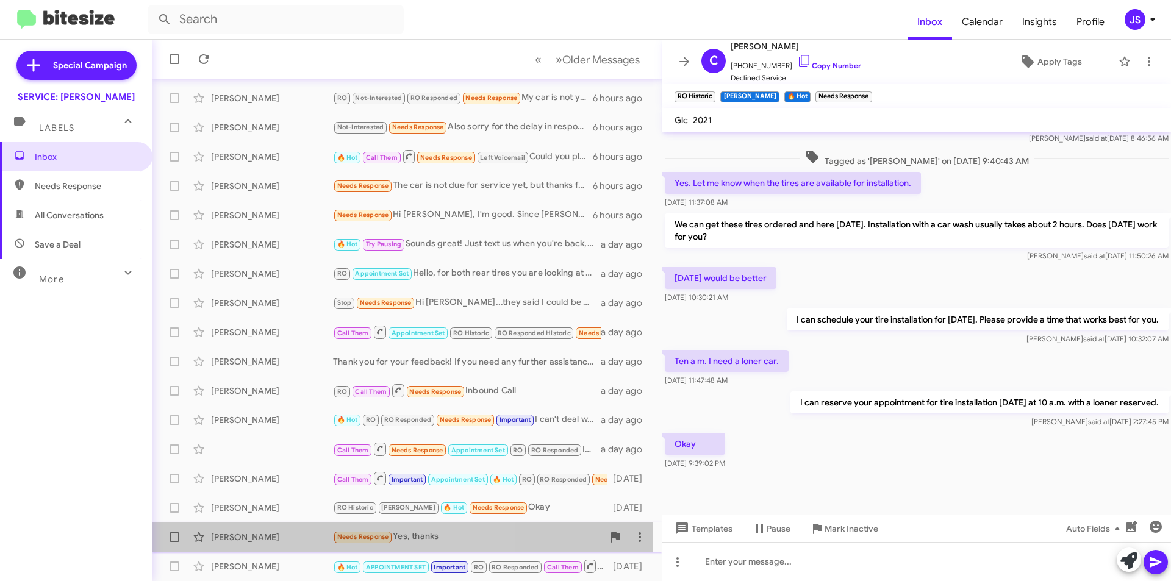
click at [274, 532] on div "[PERSON_NAME]" at bounding box center [272, 537] width 122 height 12
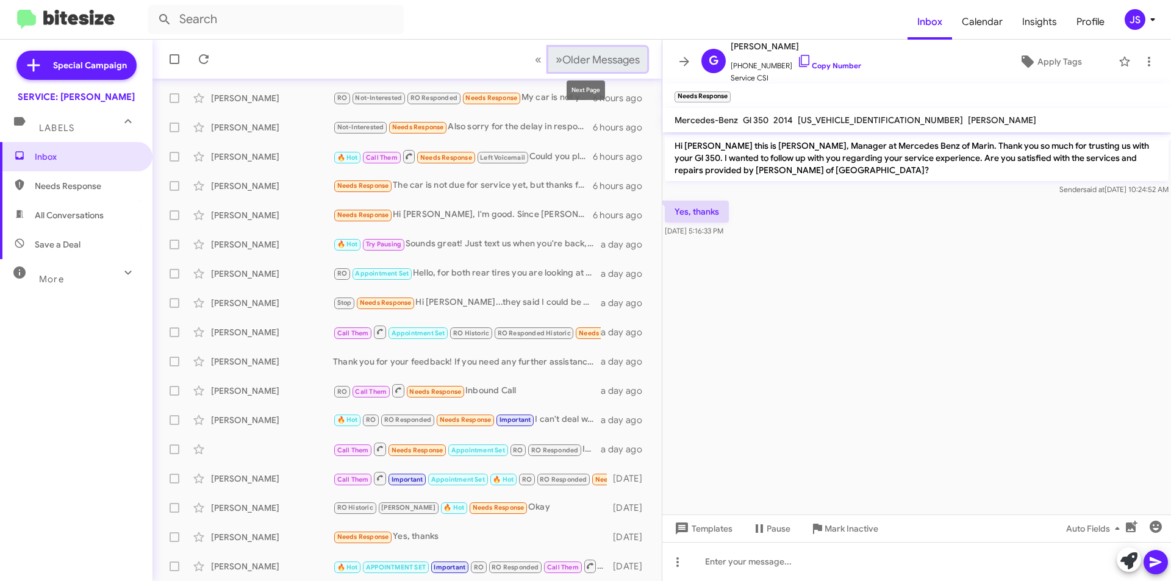
click at [625, 53] on span "Older Messages" at bounding box center [600, 59] width 77 height 13
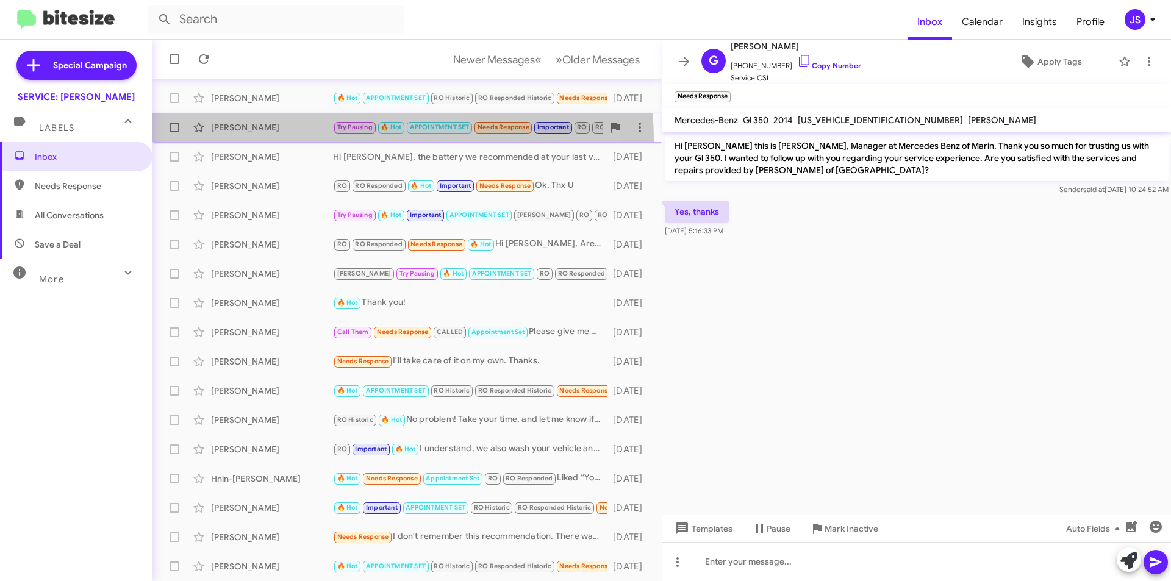
click at [326, 141] on span "Annie Caro Try Pausing 🔥 Hot APPOINTMENT SET Needs Response Important RO RO Res…" at bounding box center [406, 127] width 509 height 29
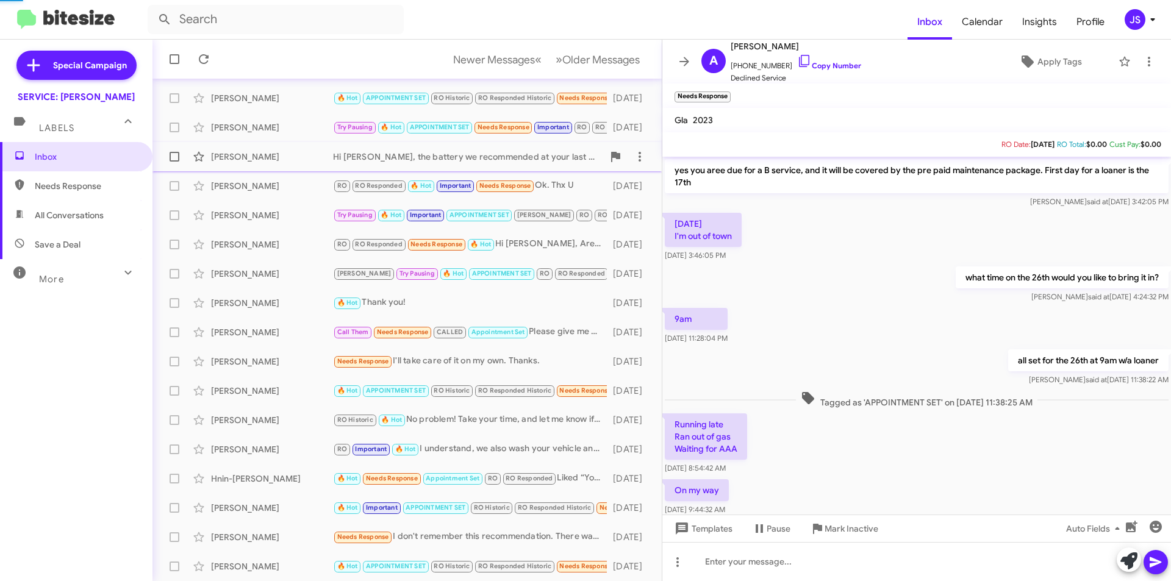
scroll to position [645, 0]
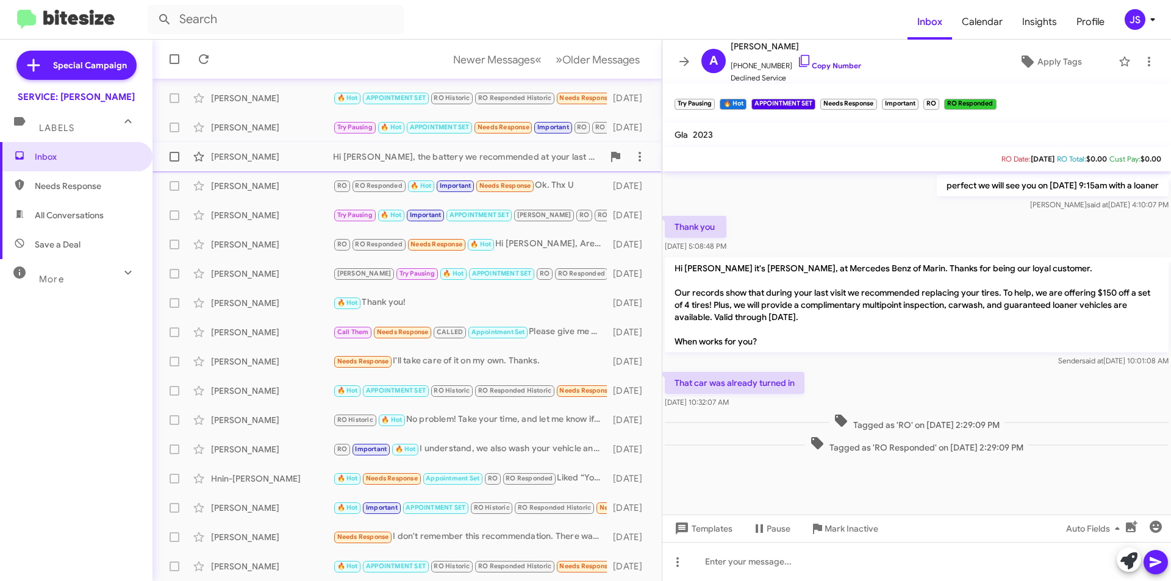
click at [311, 157] on div "Thomas Litle" at bounding box center [272, 157] width 122 height 12
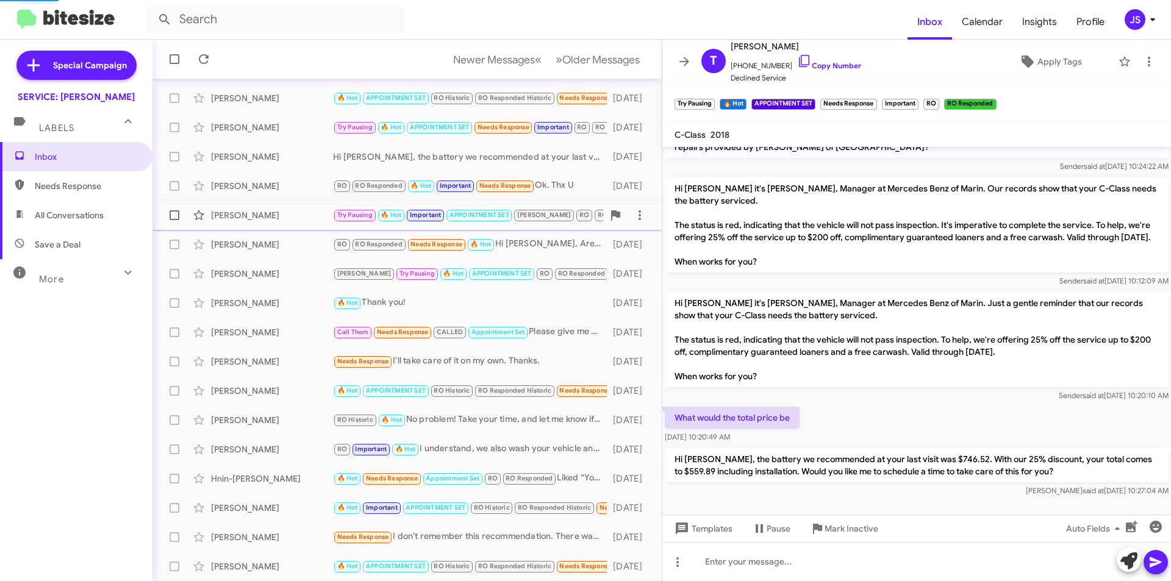
scroll to position [11, 0]
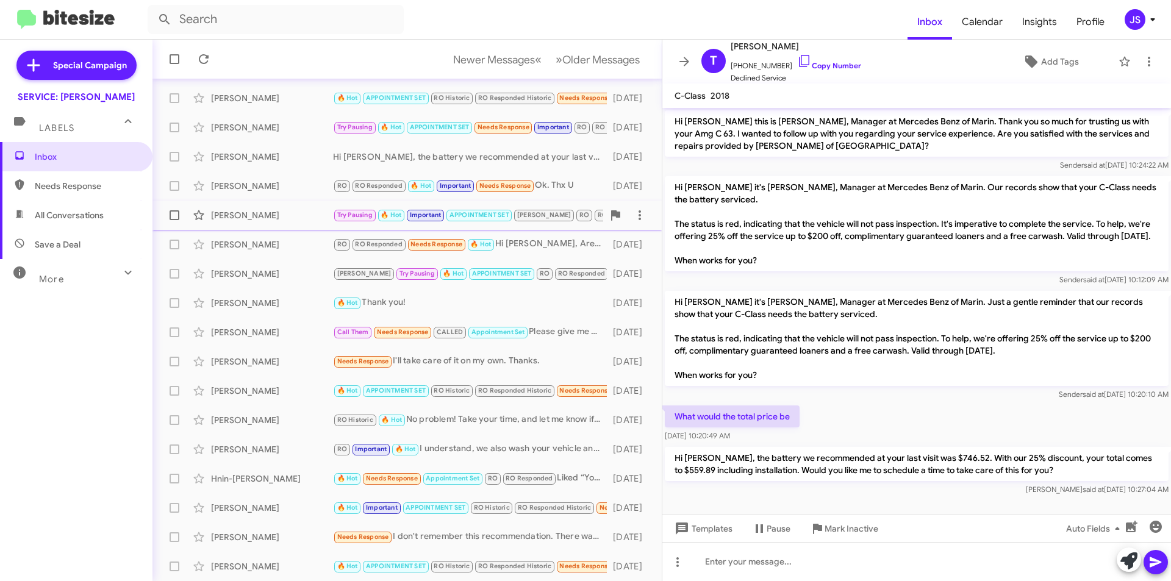
click at [302, 204] on div "Olive Timmons Try Pausing 🔥 Hot Important APPOINTMENT SET RAUL RO RO Responded …" at bounding box center [407, 215] width 490 height 24
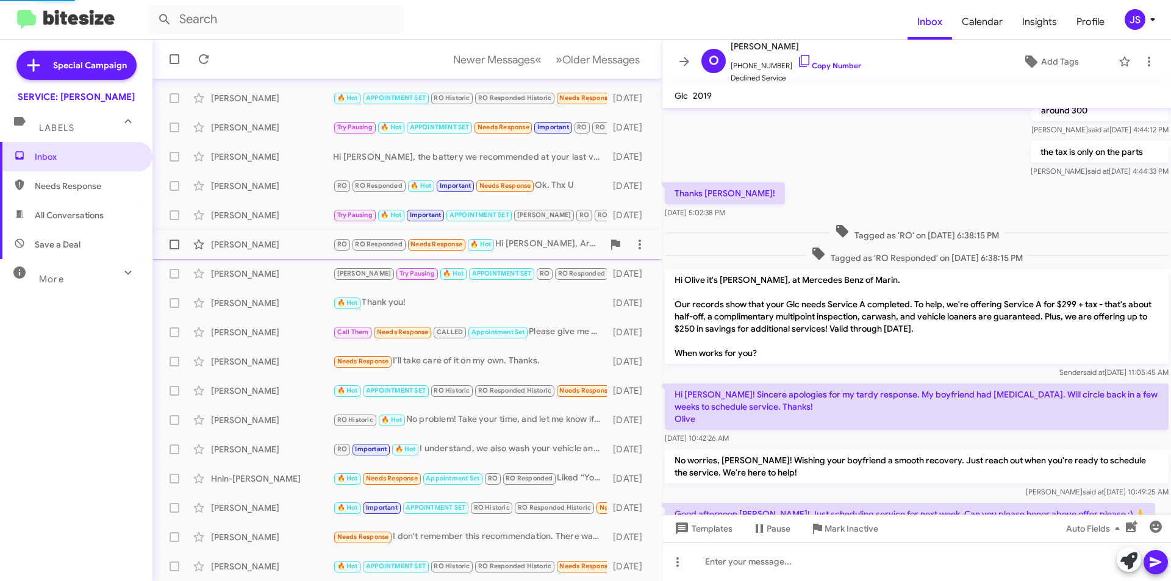
scroll to position [694, 0]
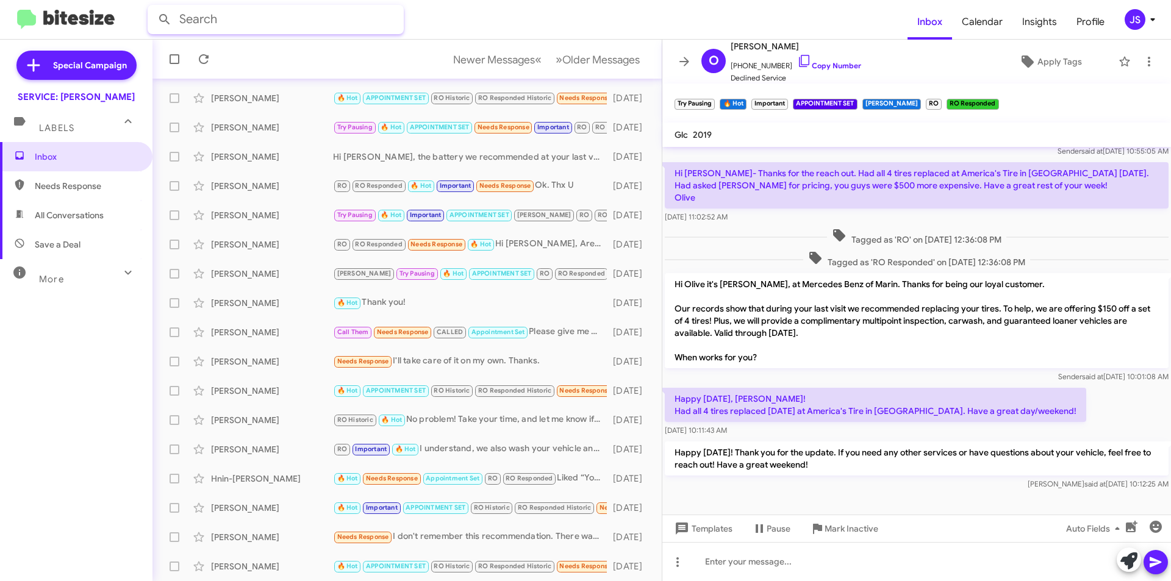
click at [326, 25] on input "text" at bounding box center [276, 19] width 256 height 29
type input "b service"
click at [152, 7] on button at bounding box center [164, 19] width 24 height 24
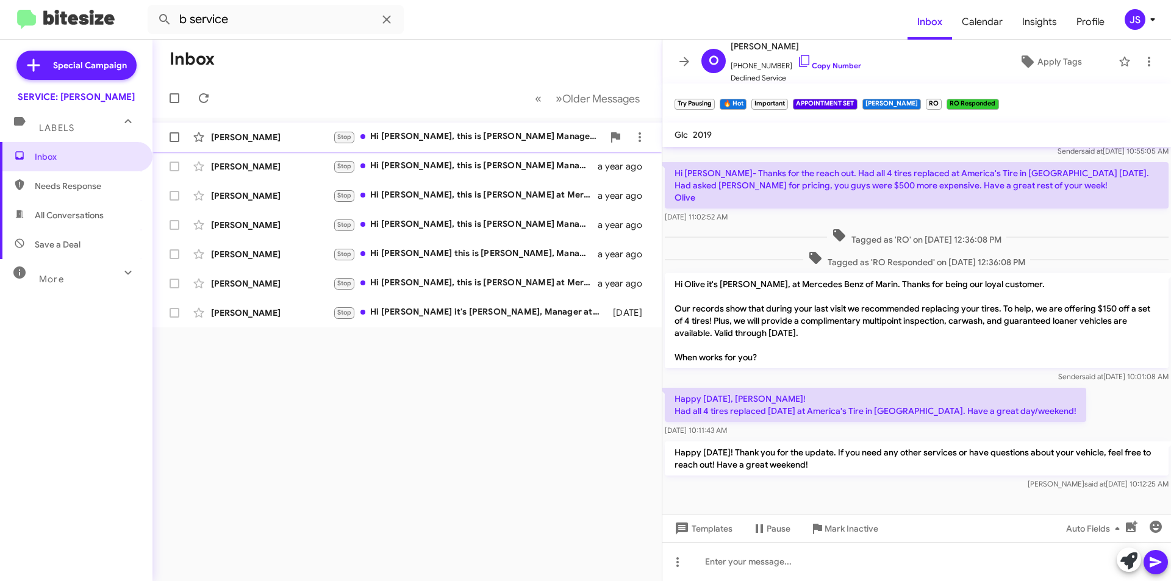
click at [396, 127] on div "Janet Barnes Stop Hi Janet, this is Omar Ibrahimi Manager at Mercedes Benz of M…" at bounding box center [407, 137] width 490 height 24
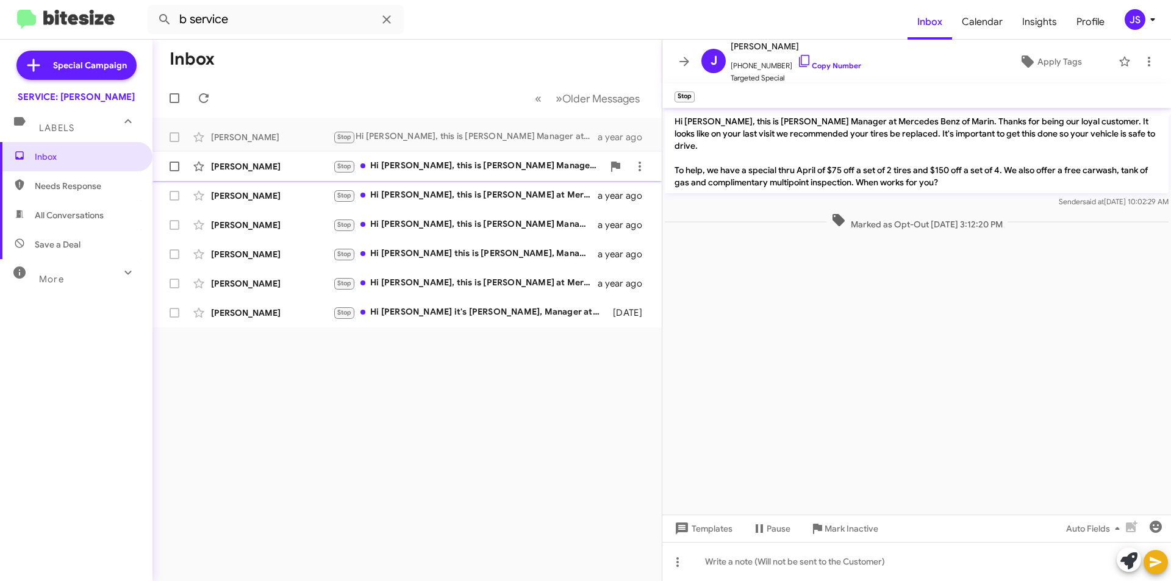
click at [421, 165] on div "Stop Hi Scott, this is Omar Ibrahimi Manager at Mercedes Benz of Marin. Thanks …" at bounding box center [468, 166] width 270 height 14
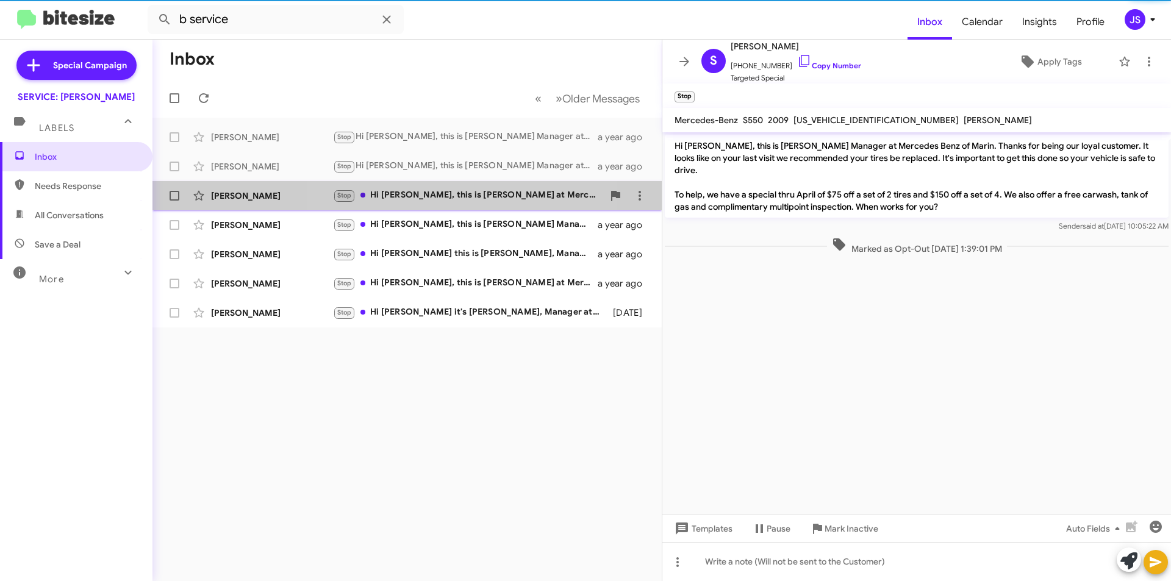
click at [423, 204] on div "Alexandra Boysen Stop Hi Alexandra, this is Omar Ibrahimi at Mercedes Benz of M…" at bounding box center [407, 196] width 490 height 24
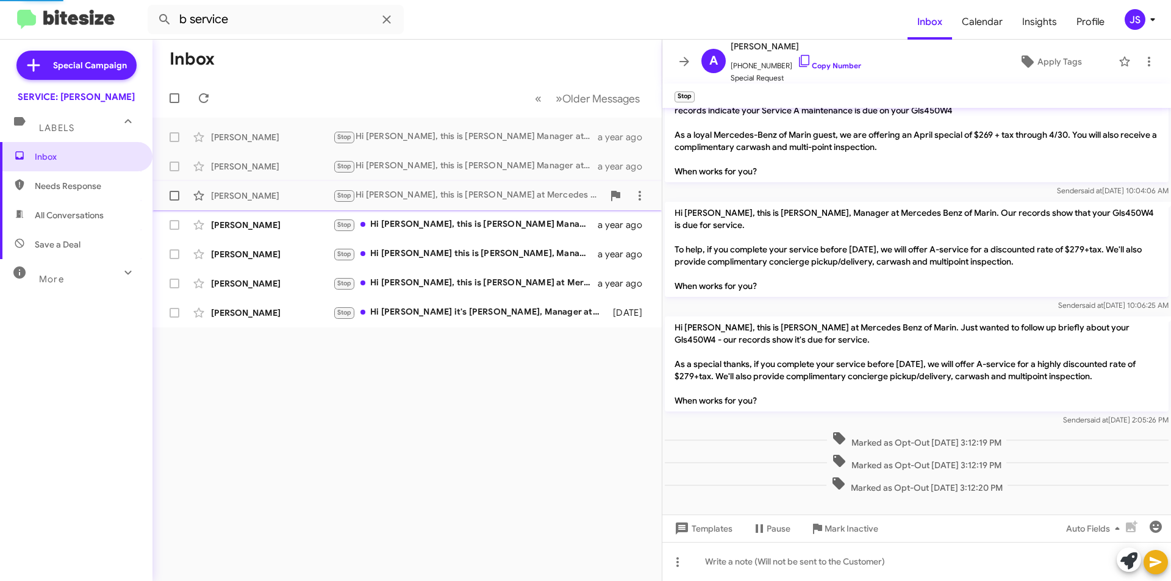
scroll to position [23, 0]
click at [305, 213] on div "Alice Becker Stop Hi Alice, this is Omar Ibrahimi Manager at Mercedes Benz of M…" at bounding box center [407, 225] width 490 height 24
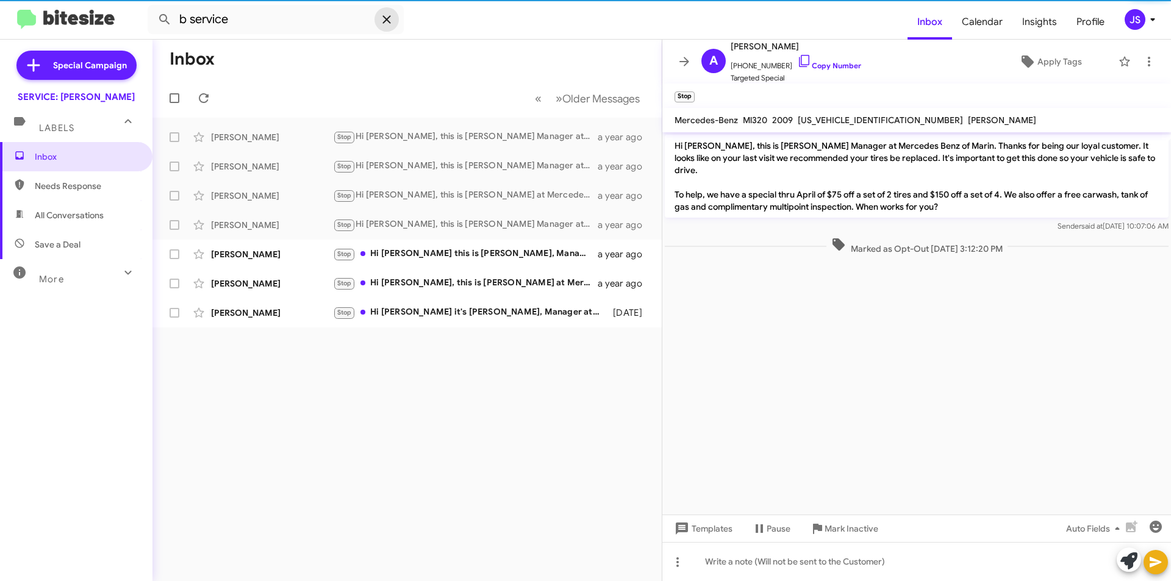
click at [392, 22] on icon at bounding box center [386, 19] width 15 height 15
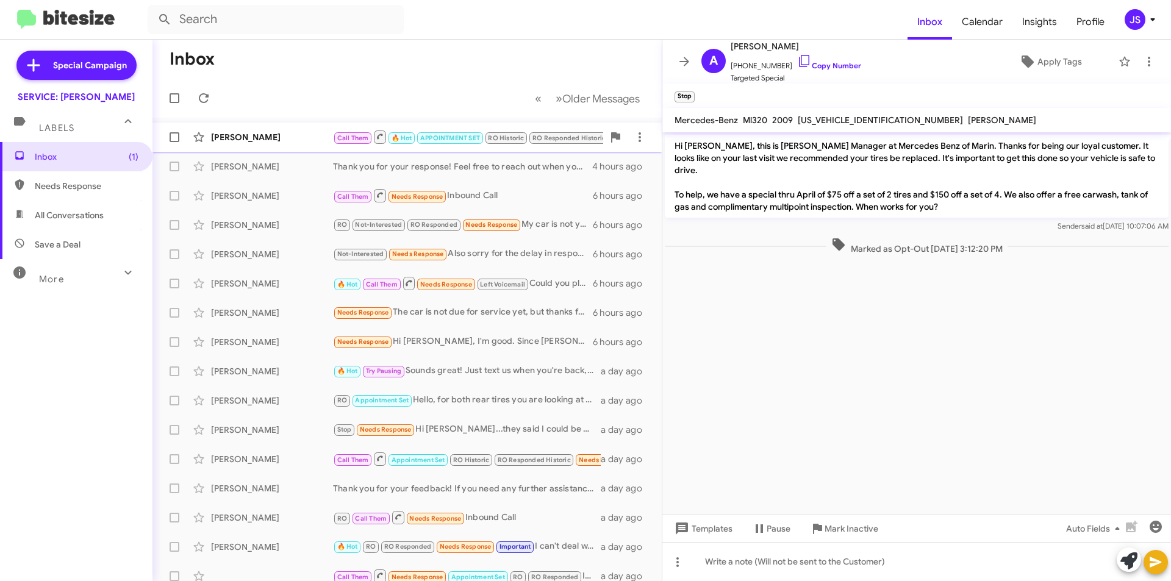
click at [257, 127] on div "Louise Houston Call Them 🔥 Hot APPOINTMENT SET RO Historic RO Responded Histori…" at bounding box center [407, 137] width 490 height 24
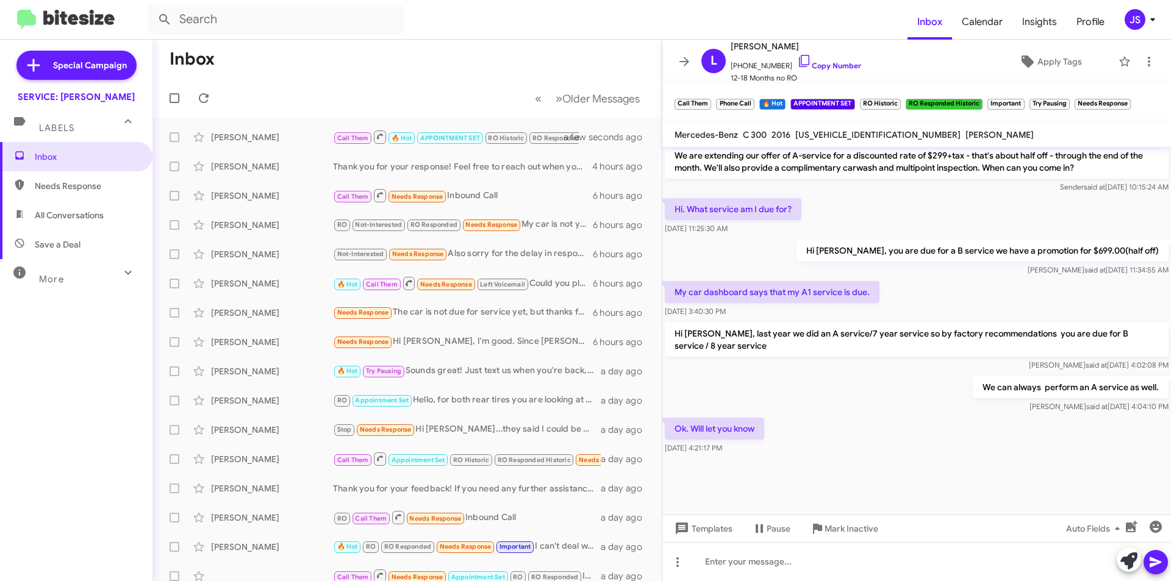
scroll to position [688, 0]
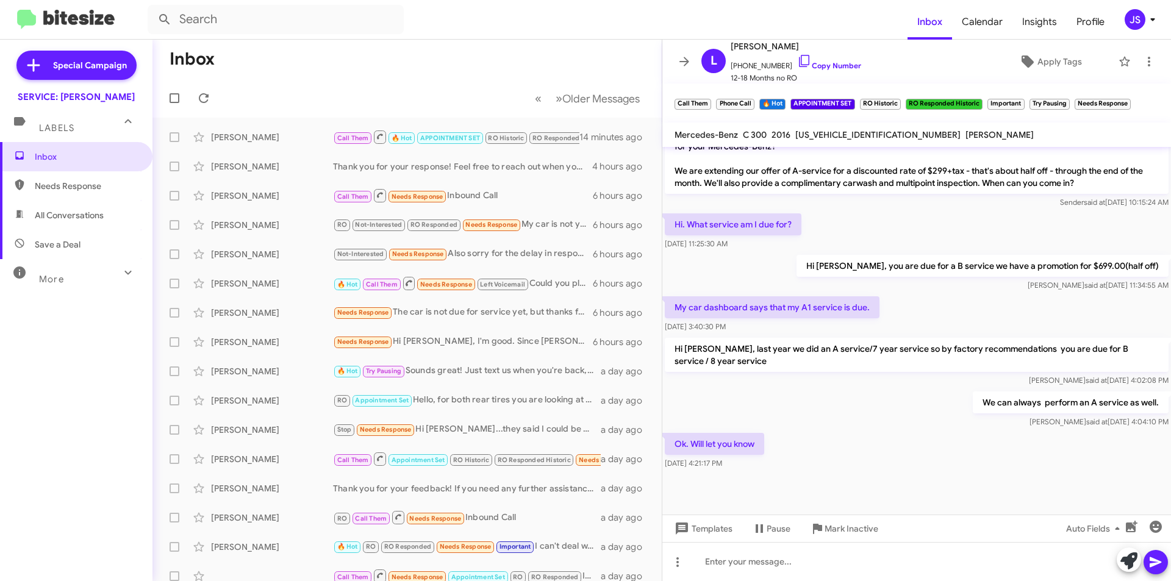
scroll to position [688, 0]
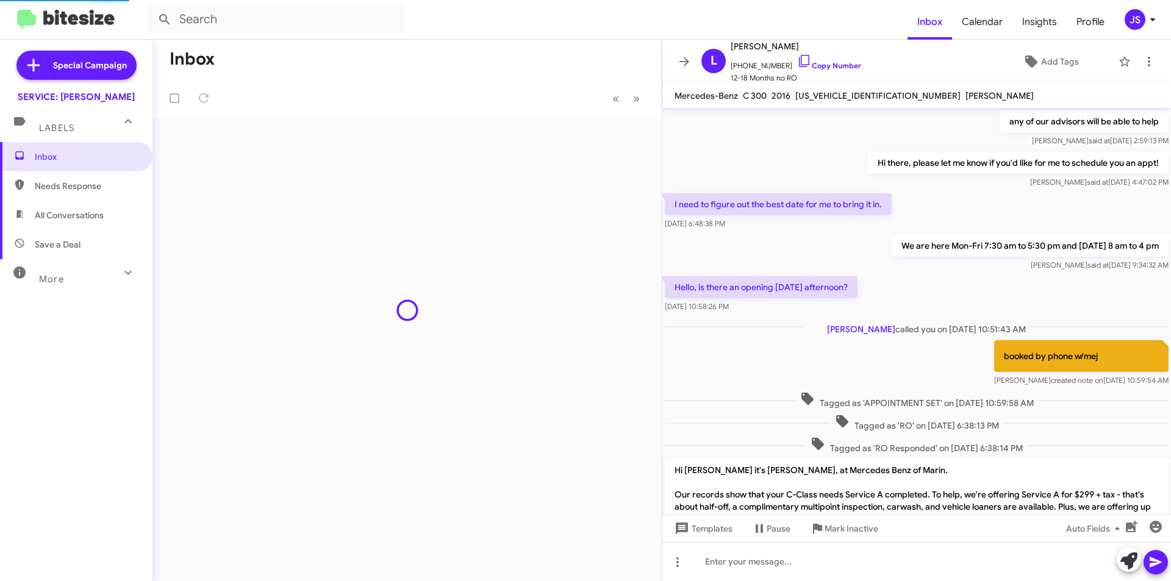
scroll to position [649, 0]
